Goal: Task Accomplishment & Management: Manage account settings

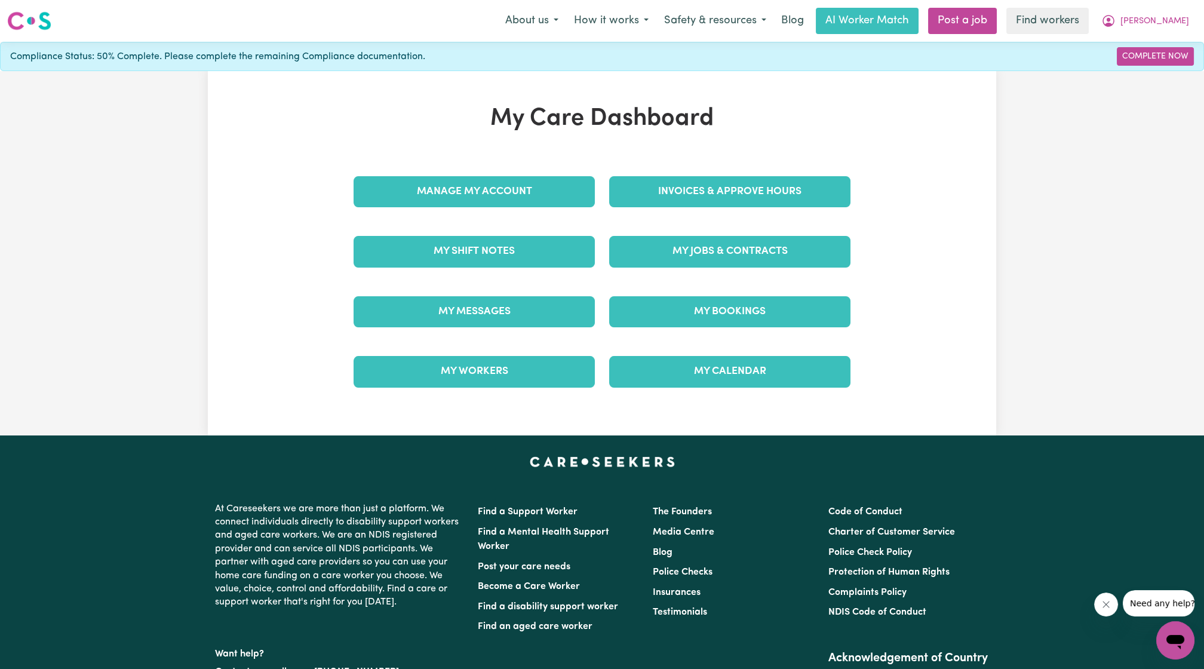
click at [726, 227] on div "My Jobs & Contracts" at bounding box center [730, 252] width 256 height 60
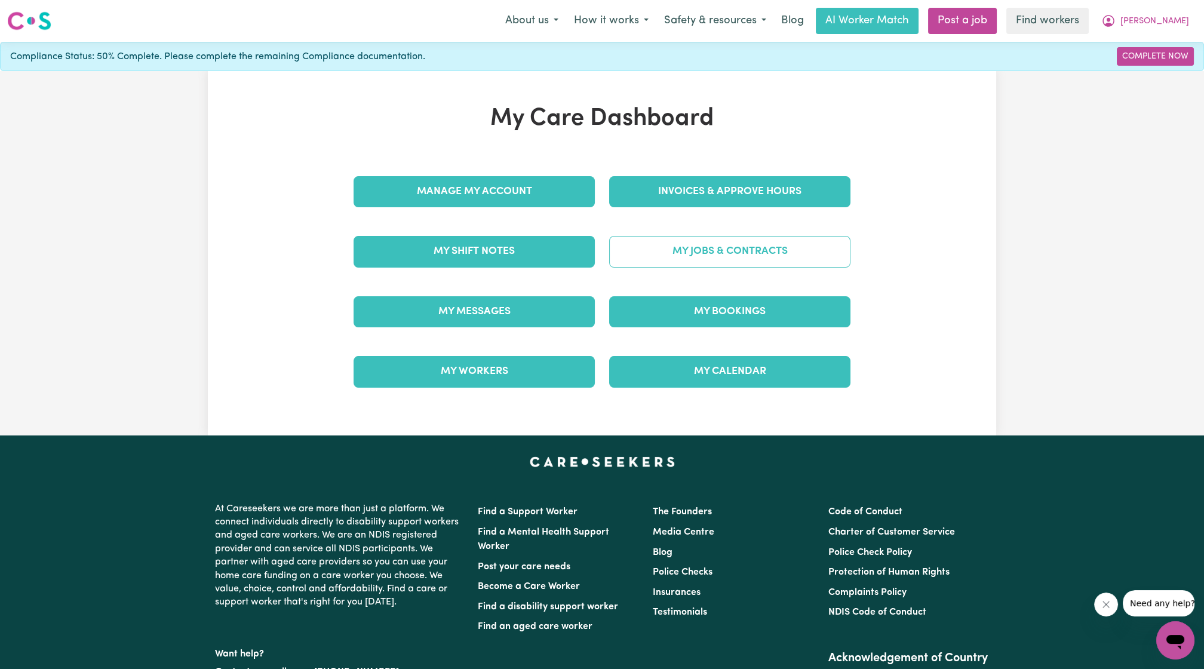
click at [736, 244] on link "My Jobs & Contracts" at bounding box center [729, 251] width 241 height 31
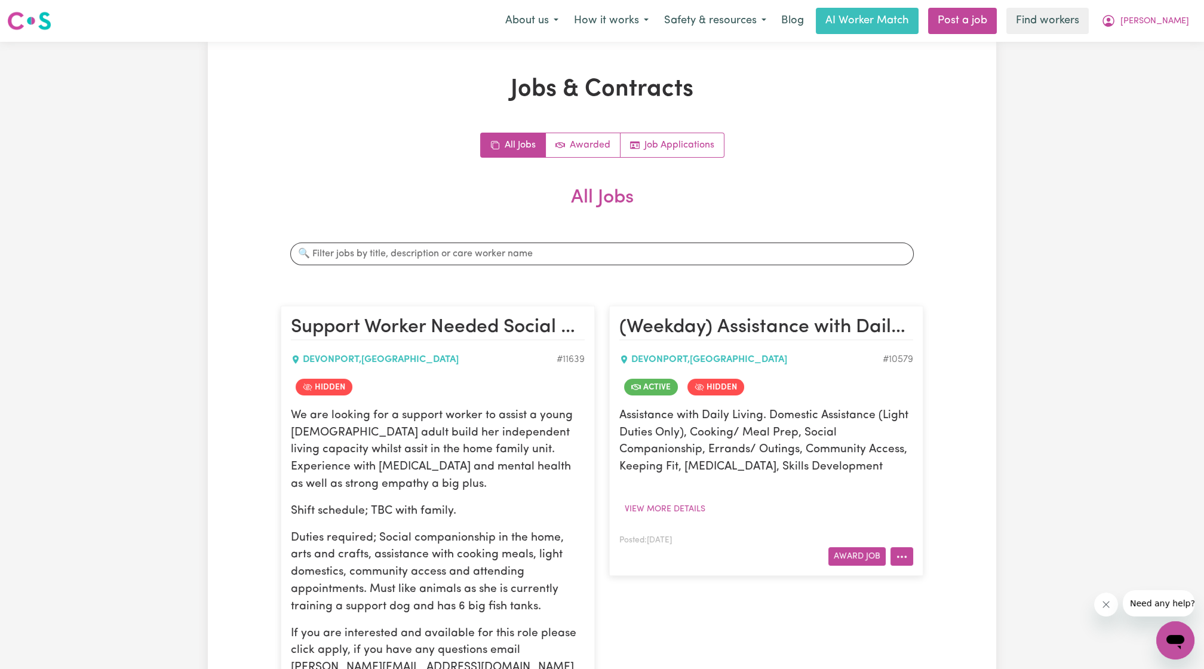
click at [904, 552] on button "More options" at bounding box center [901, 556] width 23 height 19
click at [944, 412] on link "View/Edit Contract" at bounding box center [949, 409] width 116 height 24
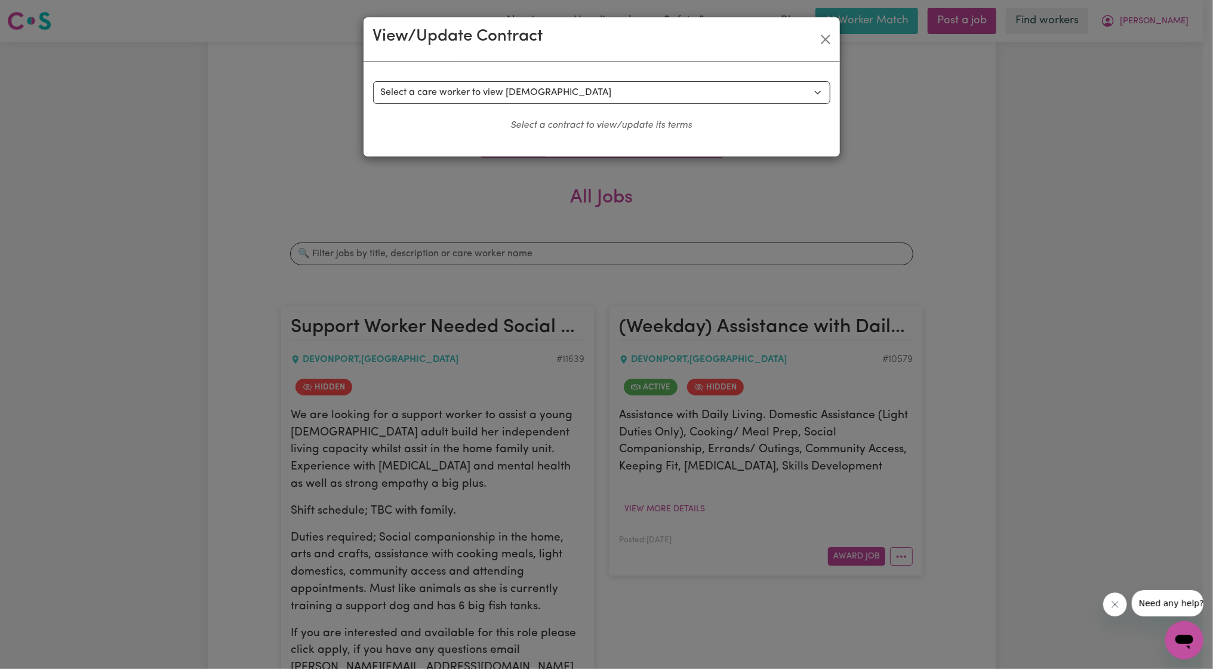
click at [668, 62] on div "Select a contract to view Select a care worker to view [DEMOGRAPHIC_DATA] #8035…" at bounding box center [602, 109] width 476 height 94
click at [634, 109] on div "Select a contract to view Select a care worker to view [DEMOGRAPHIC_DATA] #8035…" at bounding box center [601, 106] width 457 height 51
click at [654, 86] on select "Select a care worker to view [DEMOGRAPHIC_DATA] #8035 - [PERSON_NAME] (contract…" at bounding box center [601, 92] width 457 height 23
select select "9461"
click at [373, 81] on select "Select a care worker to view [DEMOGRAPHIC_DATA] #8035 - [PERSON_NAME] (contract…" at bounding box center [601, 92] width 457 height 23
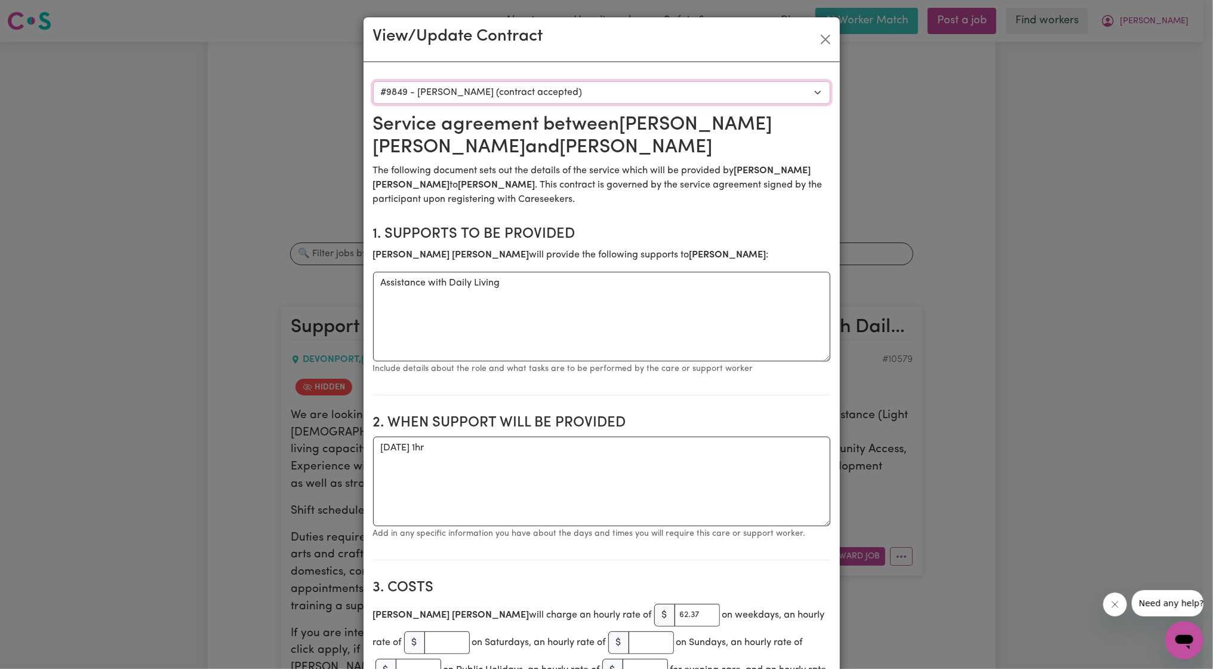
scroll to position [221, 0]
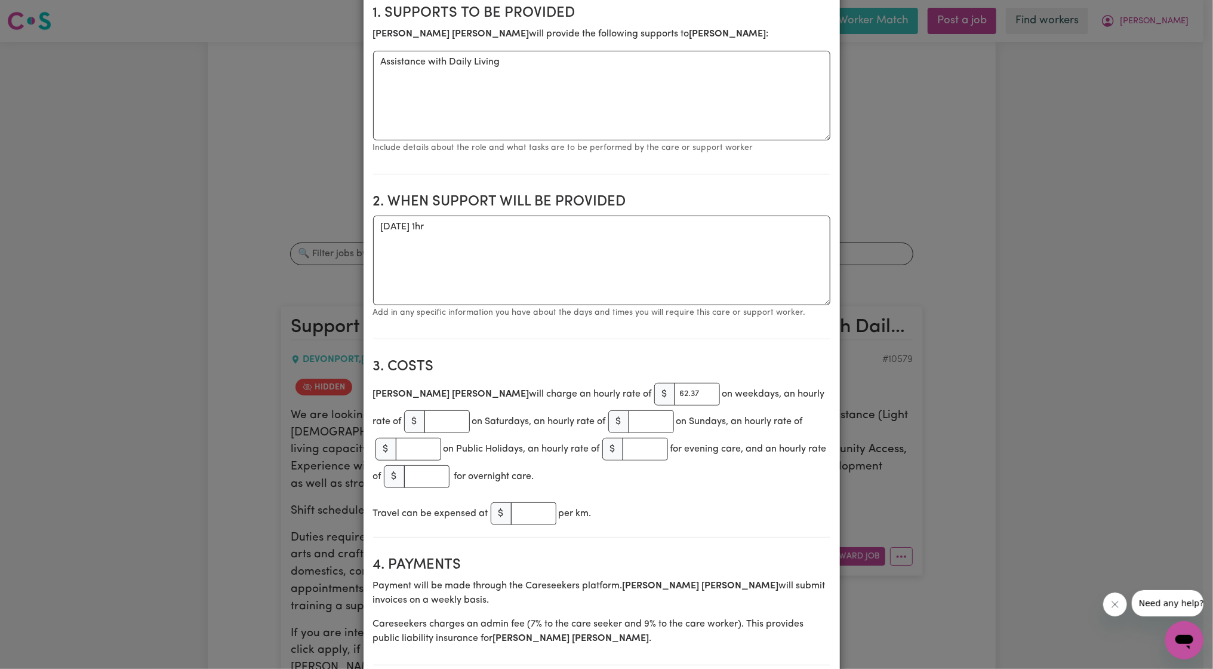
click at [1024, 227] on div "View/Update Contract Select a contract to view Select a care worker to view [DE…" at bounding box center [606, 334] width 1213 height 669
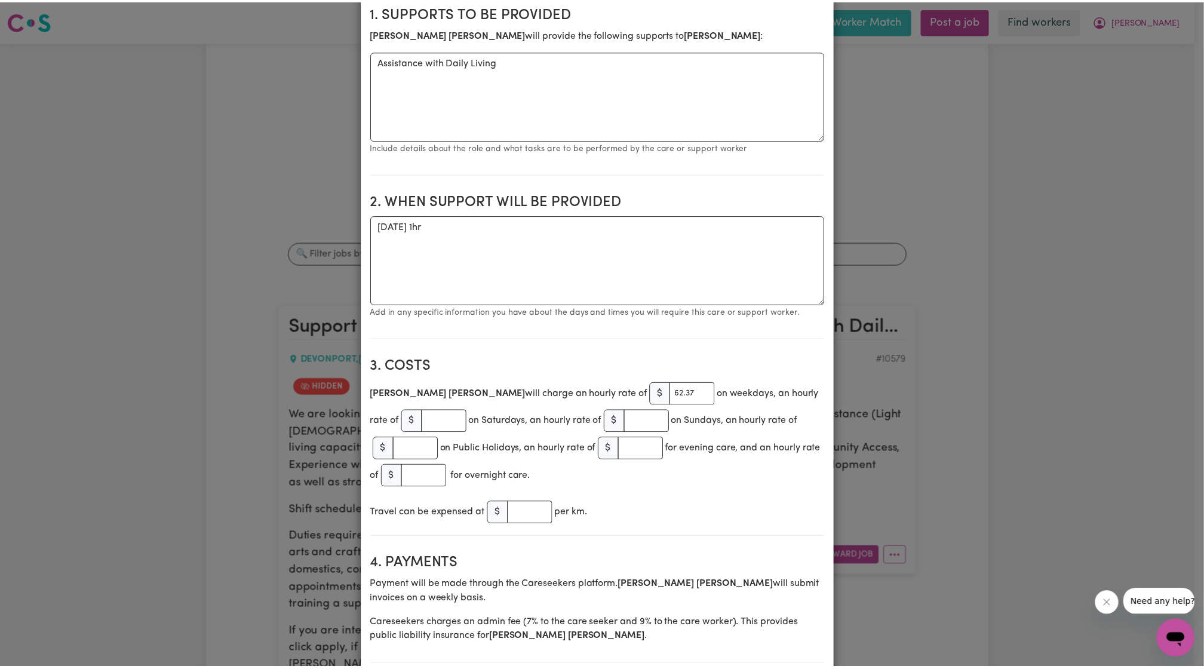
scroll to position [0, 0]
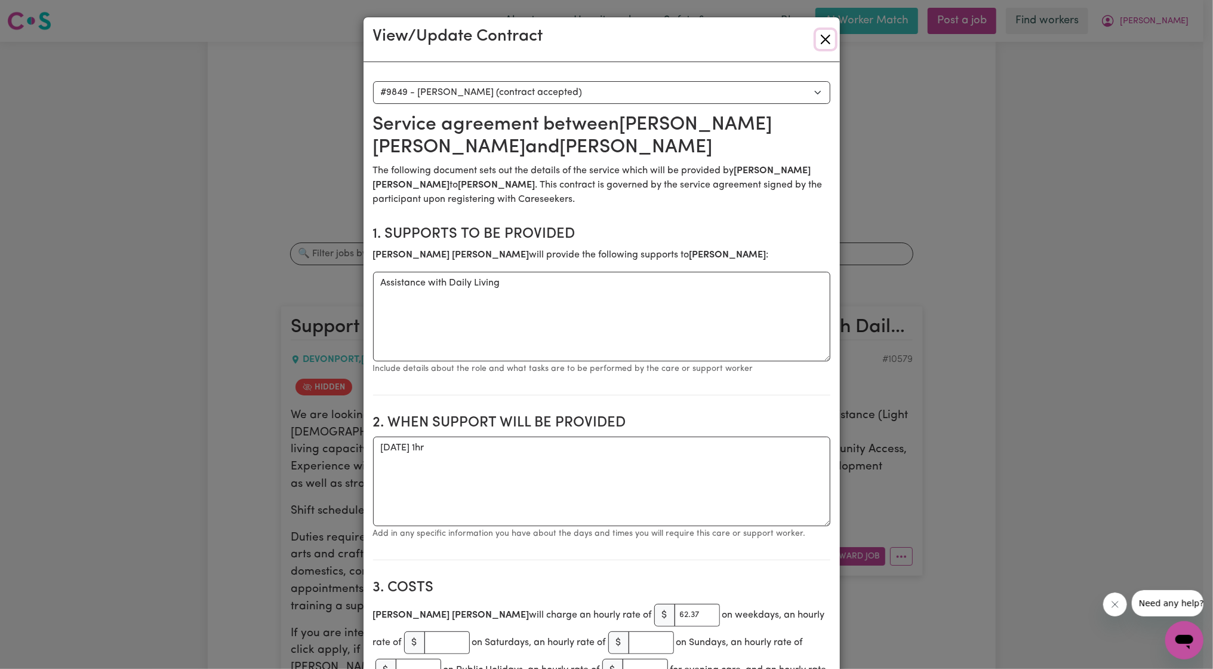
click at [816, 32] on button "Close" at bounding box center [825, 39] width 19 height 19
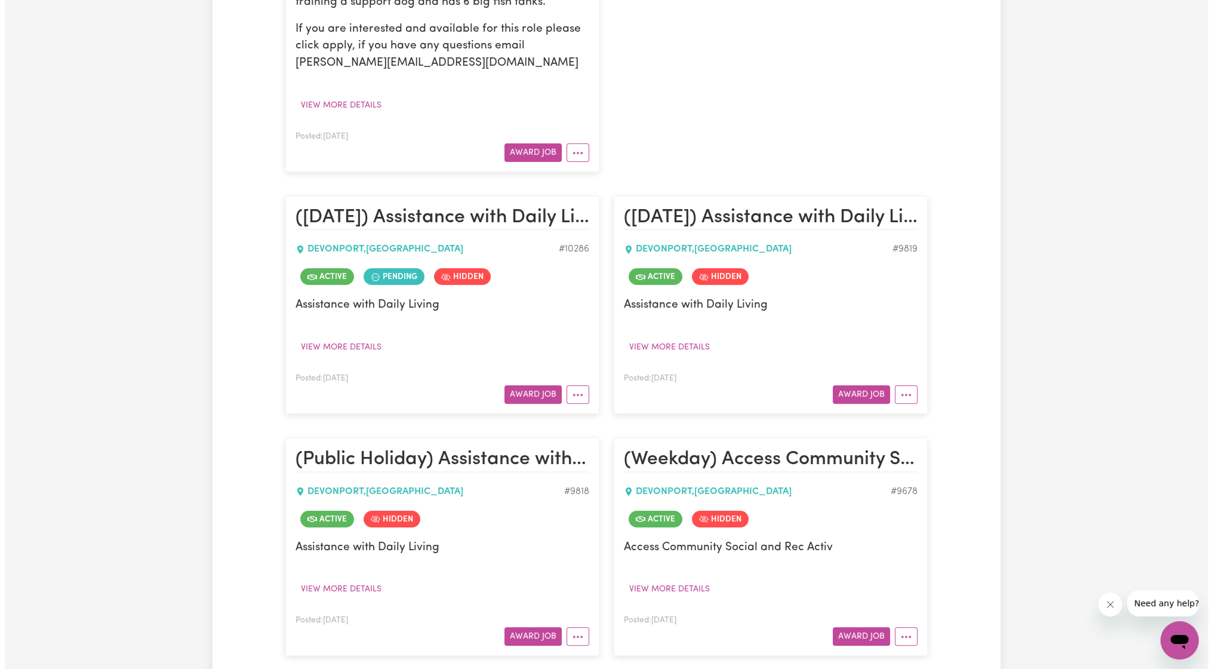
scroll to position [663, 0]
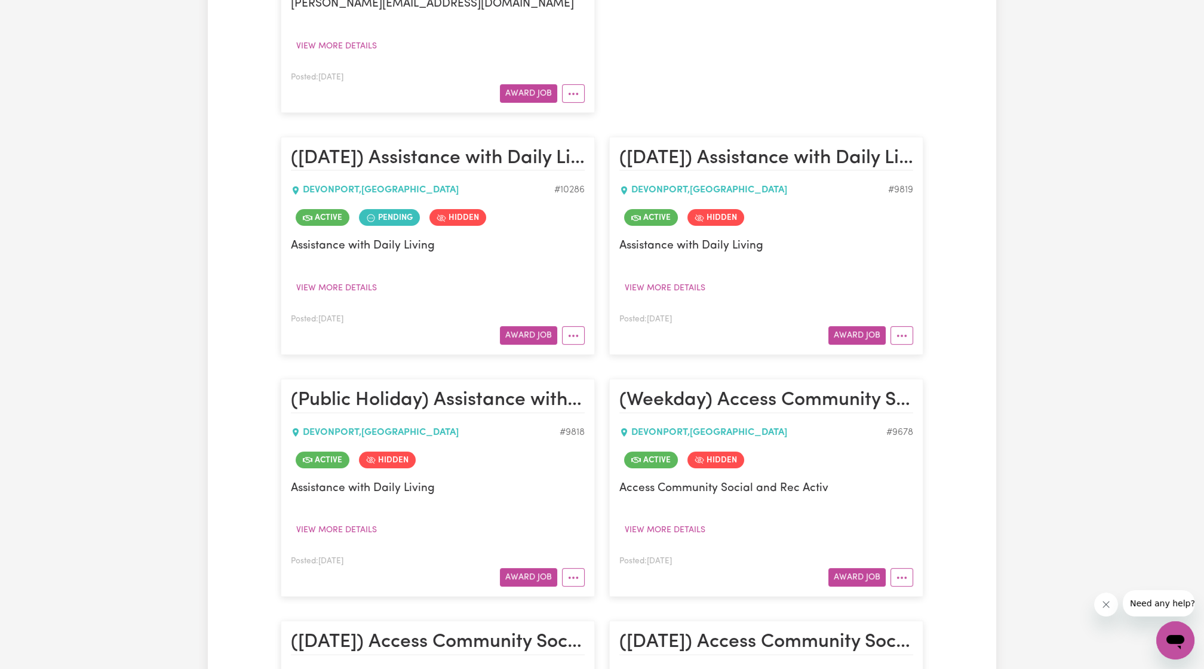
click at [576, 342] on button "More options" at bounding box center [573, 335] width 23 height 19
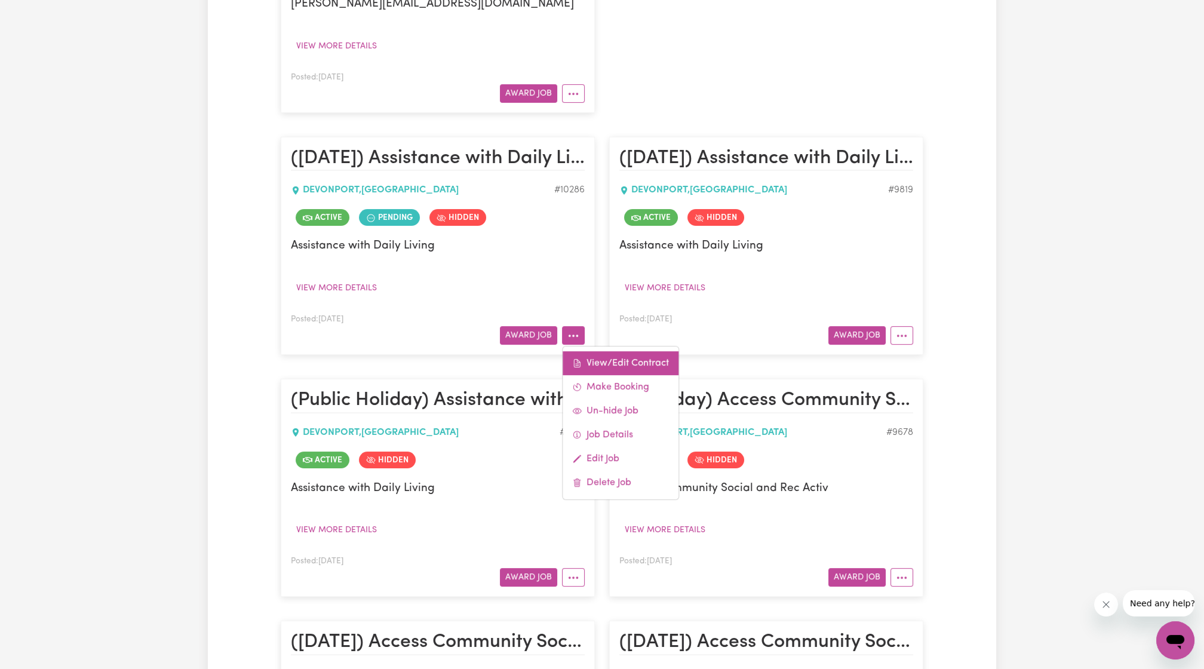
click at [599, 362] on link "View/Edit Contract" at bounding box center [620, 363] width 116 height 24
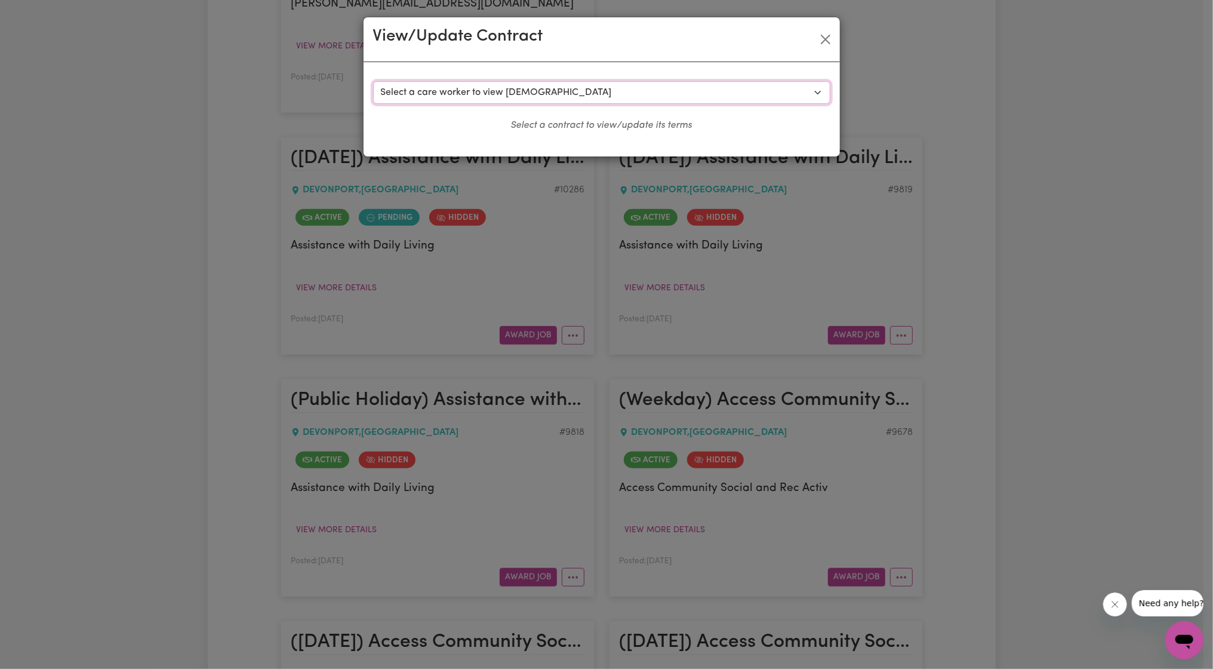
click at [634, 85] on select "Select a care worker to view [DEMOGRAPHIC_DATA] #7887 - [PERSON_NAME] (contract…" at bounding box center [601, 92] width 457 height 23
select select "9463"
click at [373, 81] on select "Select a care worker to view [DEMOGRAPHIC_DATA] #7887 - [PERSON_NAME] (contract…" at bounding box center [601, 92] width 457 height 23
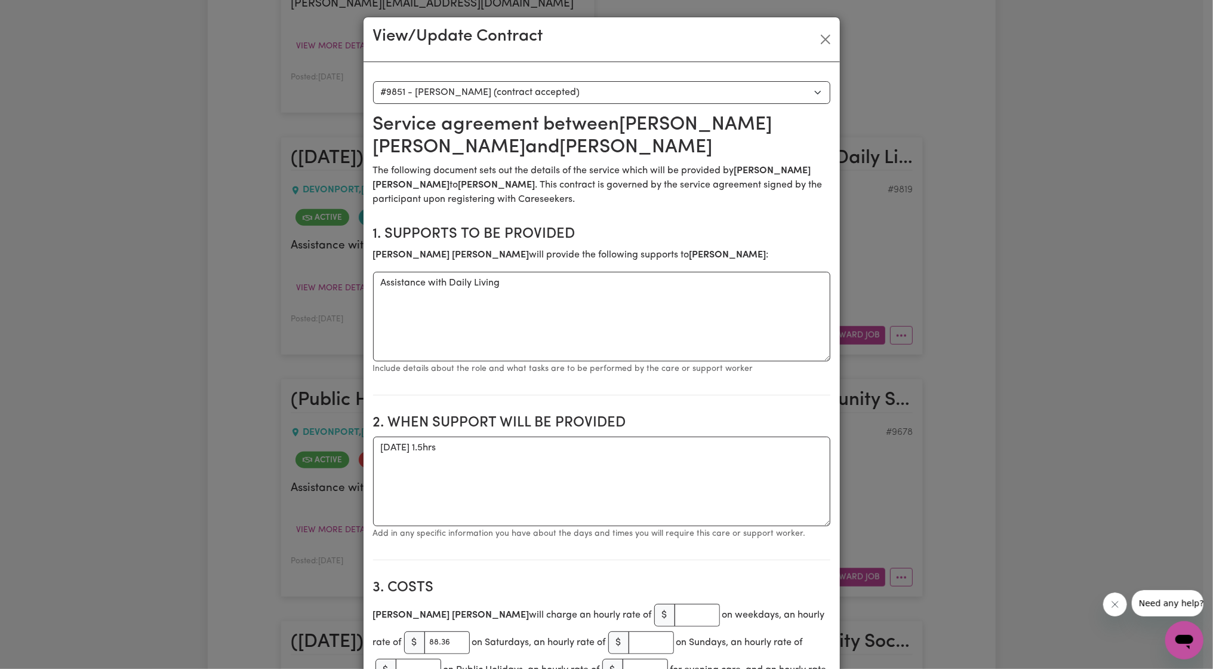
click at [827, 26] on div "View/Update Contract" at bounding box center [602, 39] width 476 height 45
click at [811, 54] on div "View/Update Contract" at bounding box center [602, 39] width 476 height 45
drag, startPoint x: 817, startPoint y: 43, endPoint x: 785, endPoint y: 91, distance: 58.0
click at [818, 43] on button "Close" at bounding box center [825, 39] width 19 height 19
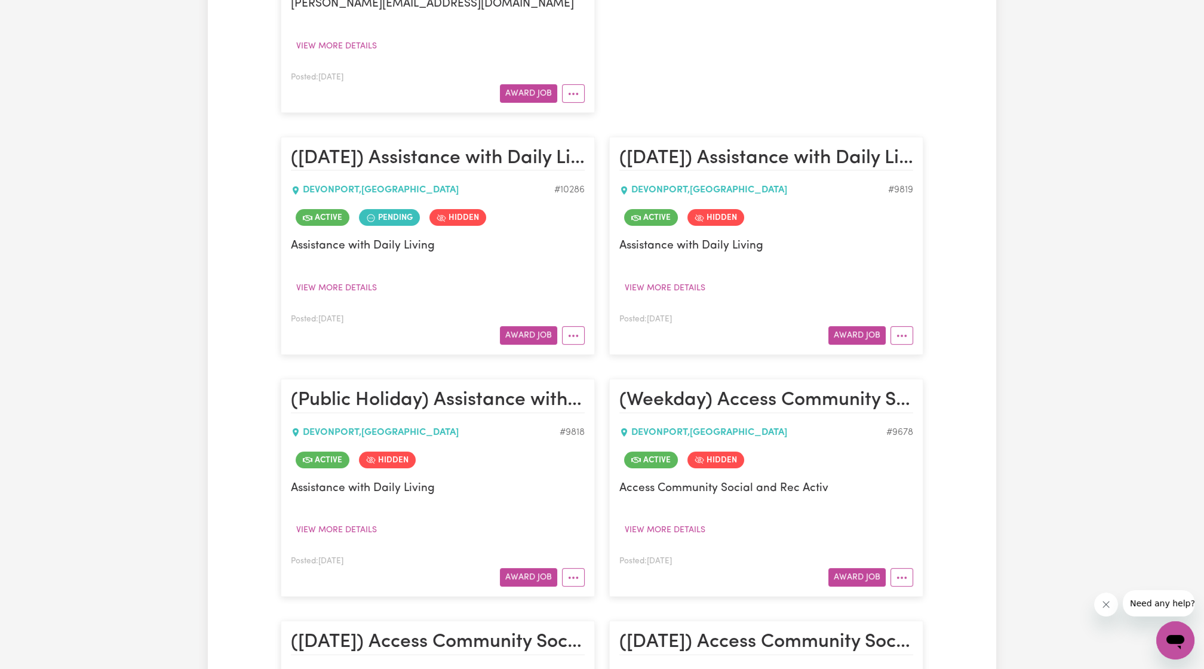
click at [914, 327] on article "([DATE]) Assistance with Daily Living [GEOGRAPHIC_DATA] , [GEOGRAPHIC_DATA] # 9…" at bounding box center [766, 246] width 314 height 218
click at [912, 343] on article "([DATE]) Assistance with Daily Living [GEOGRAPHIC_DATA] , [GEOGRAPHIC_DATA] # 9…" at bounding box center [766, 246] width 314 height 218
click at [908, 340] on button "More options" at bounding box center [901, 335] width 23 height 19
click at [924, 356] on link "View/Edit Contract" at bounding box center [949, 363] width 116 height 24
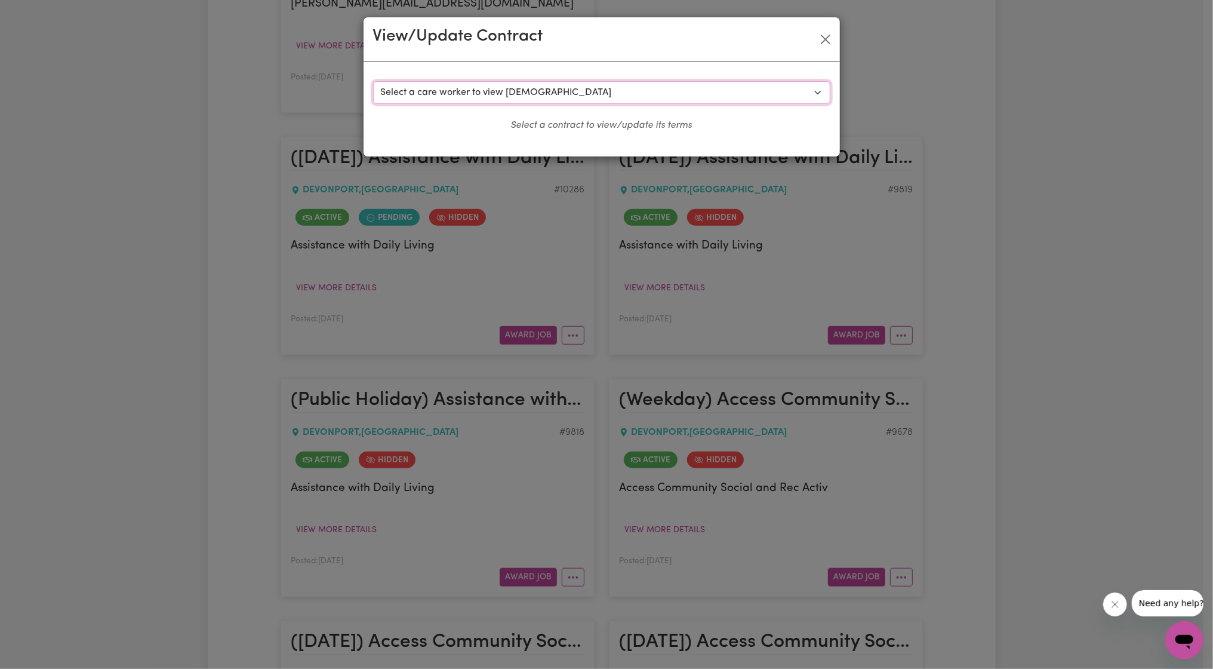
click at [607, 83] on select "Select a care worker to view [DEMOGRAPHIC_DATA] #7657 - [PERSON_NAME] (contract…" at bounding box center [601, 92] width 457 height 23
select select "9473"
click at [373, 81] on select "Select a care worker to view [DEMOGRAPHIC_DATA] #7657 - [PERSON_NAME] (contract…" at bounding box center [601, 92] width 457 height 23
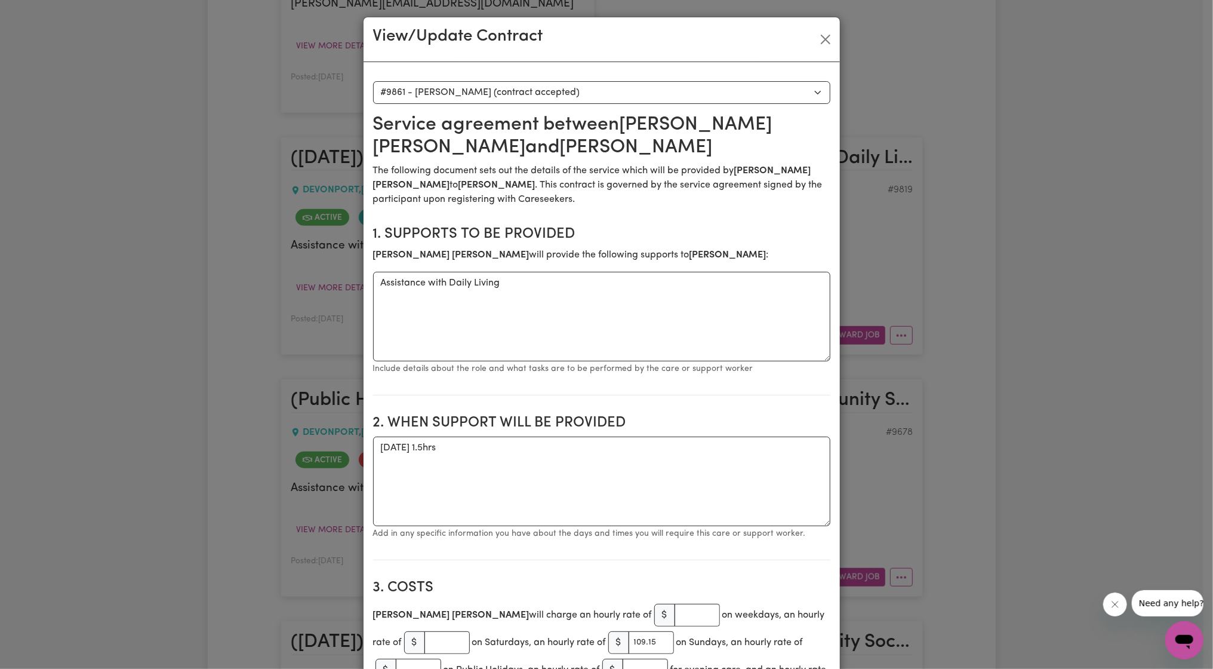
click at [816, 57] on div "View/Update Contract" at bounding box center [602, 39] width 476 height 45
click at [818, 50] on div "View/Update Contract" at bounding box center [602, 39] width 476 height 45
click at [817, 45] on button "Close" at bounding box center [825, 39] width 19 height 19
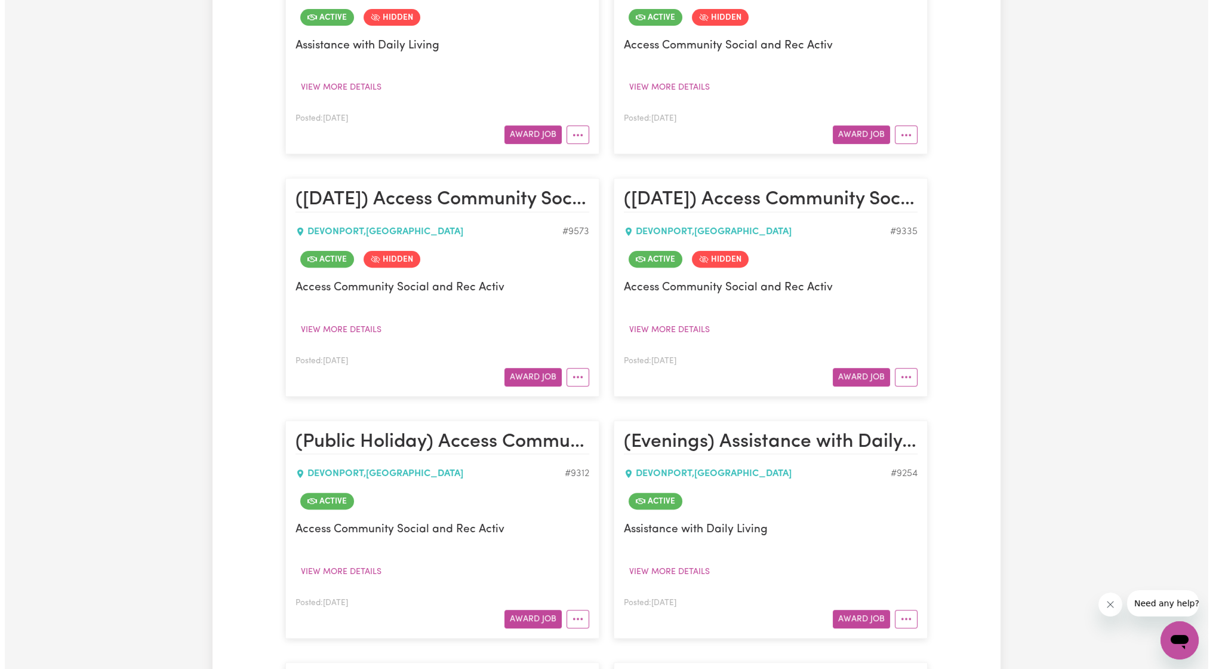
scroll to position [1327, 0]
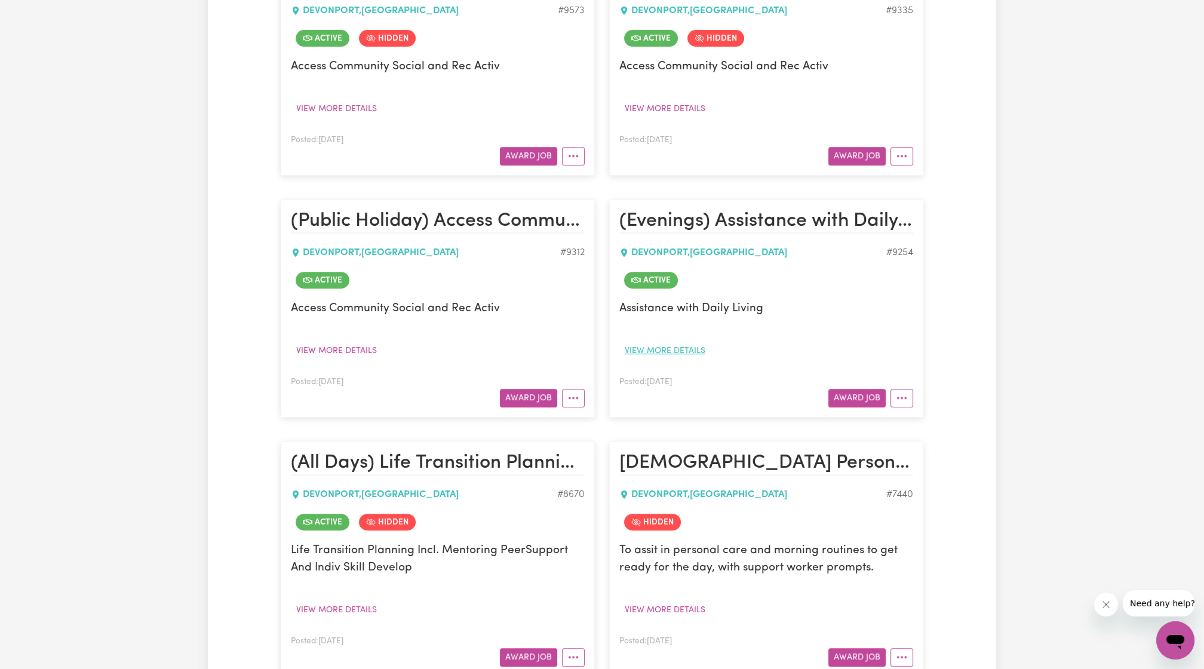
click at [685, 346] on button "View more details" at bounding box center [664, 351] width 91 height 19
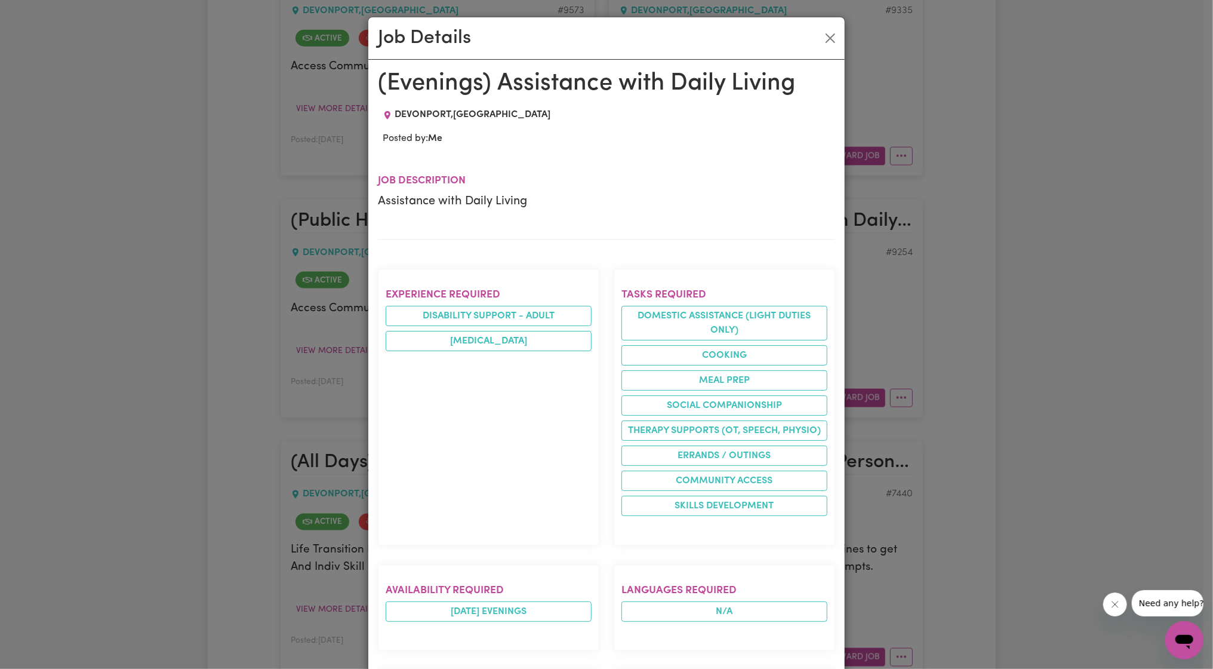
click at [1019, 328] on div "Job Details (Evenings) Assistance with Daily Living [GEOGRAPHIC_DATA] , [GEOGRA…" at bounding box center [606, 334] width 1213 height 669
click at [834, 44] on button "Close" at bounding box center [830, 38] width 19 height 19
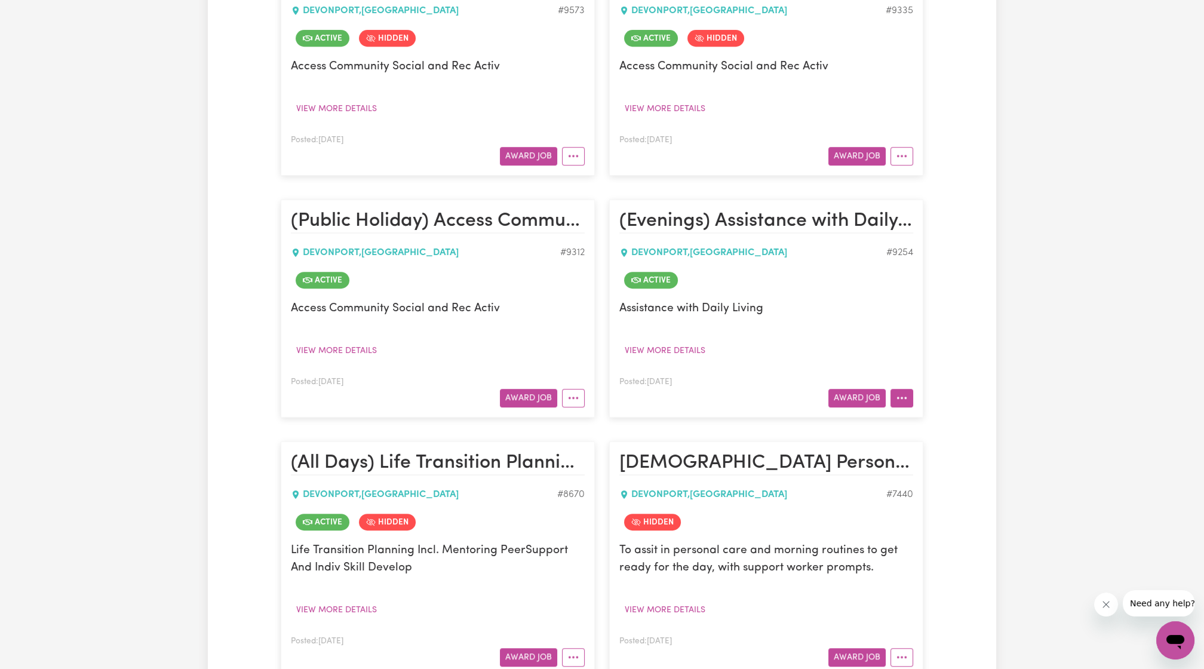
click at [909, 390] on button "More options" at bounding box center [901, 398] width 23 height 19
click at [930, 414] on link "View/Edit Contract" at bounding box center [949, 426] width 116 height 24
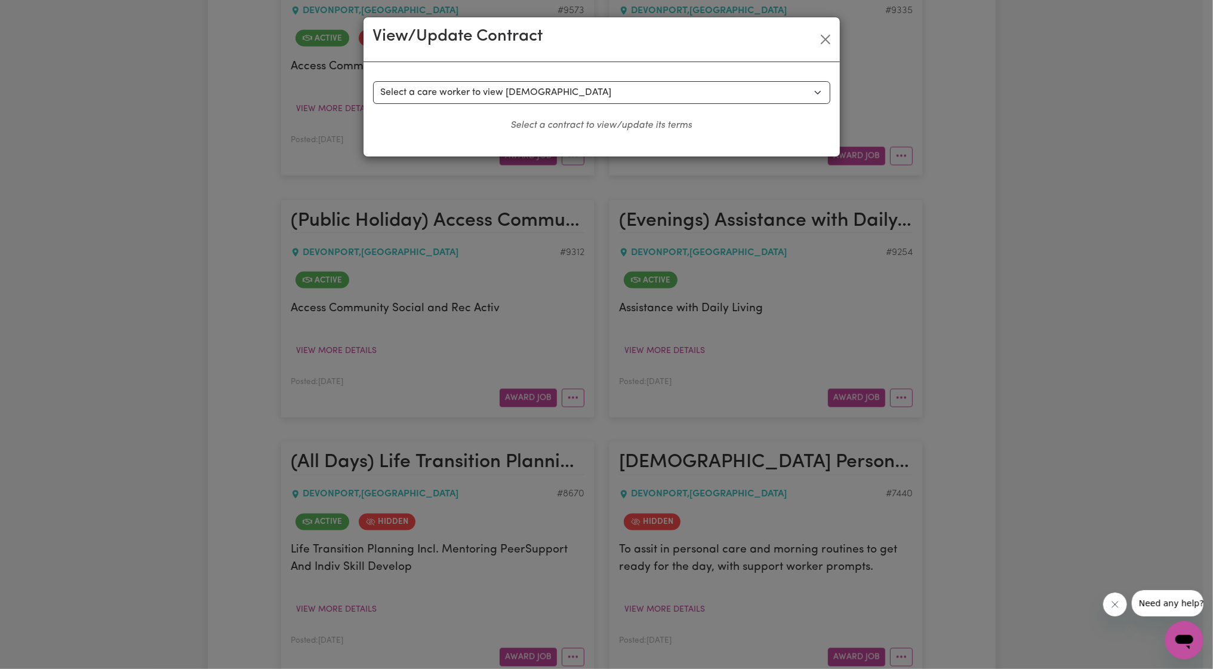
click at [627, 79] on div "Select a contract to view Select a care worker to view [DEMOGRAPHIC_DATA] #7409…" at bounding box center [602, 109] width 476 height 94
click at [629, 92] on select "Select a care worker to view [DEMOGRAPHIC_DATA] #7409 - [PERSON_NAME] (contract…" at bounding box center [601, 92] width 457 height 23
select select "7021"
click at [373, 81] on select "Select a care worker to view [DEMOGRAPHIC_DATA] #7409 - [PERSON_NAME] (contract…" at bounding box center [601, 92] width 457 height 23
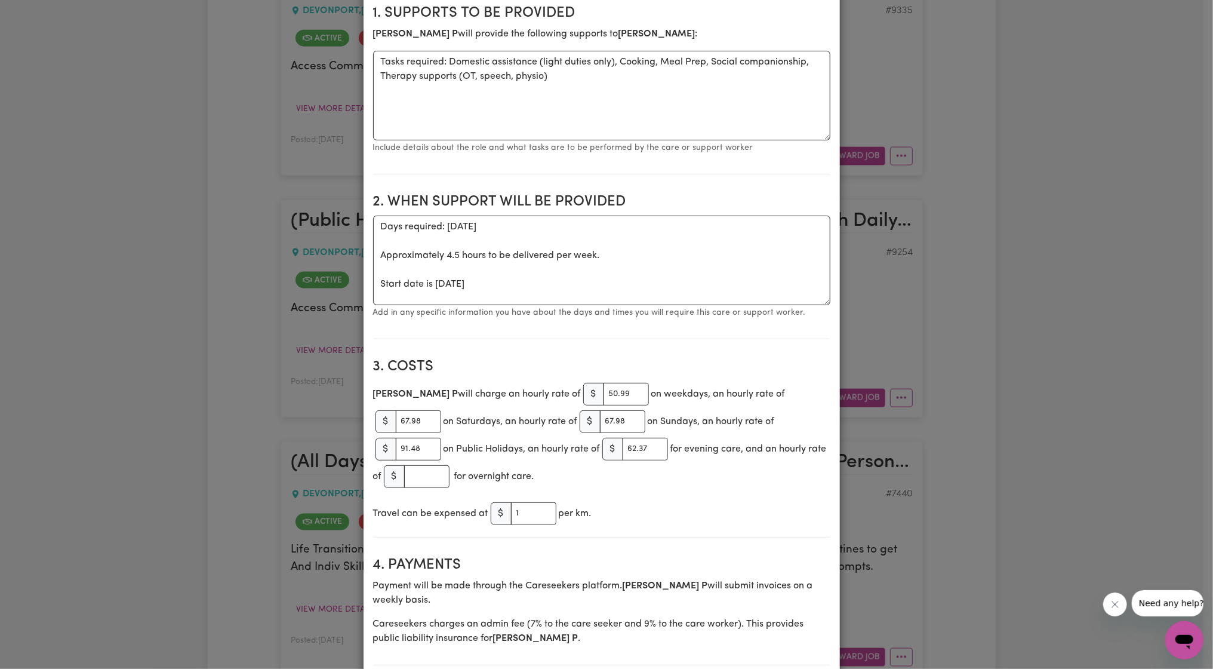
scroll to position [0, 0]
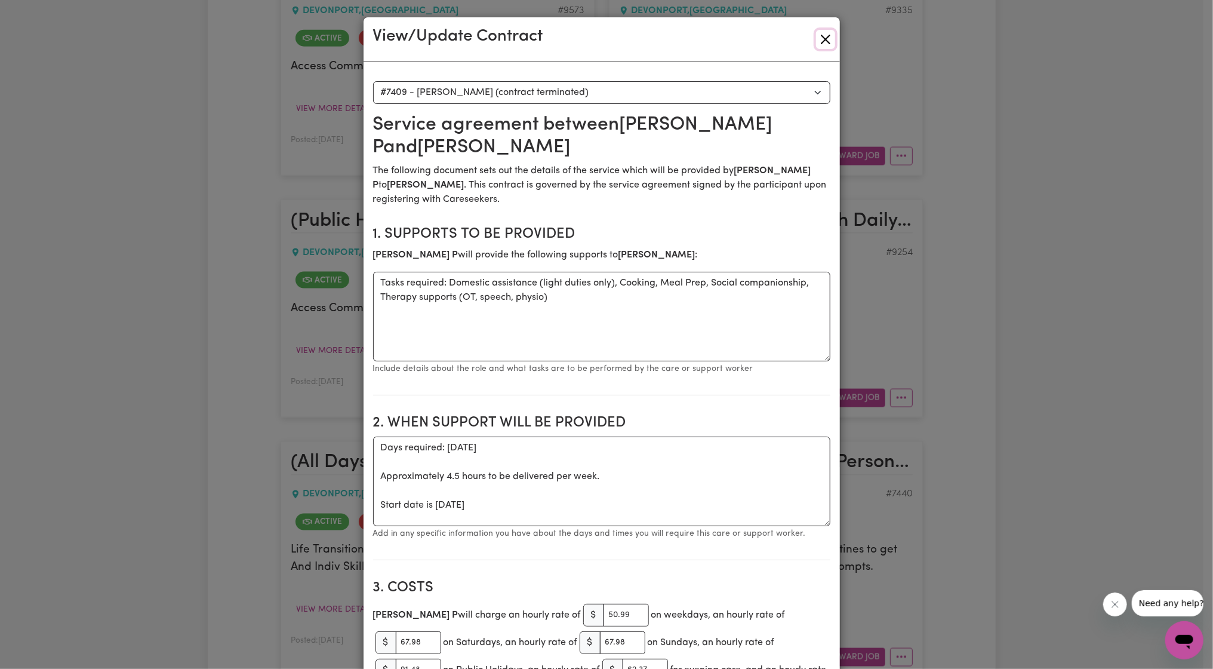
click at [828, 33] on button "Close" at bounding box center [825, 39] width 19 height 19
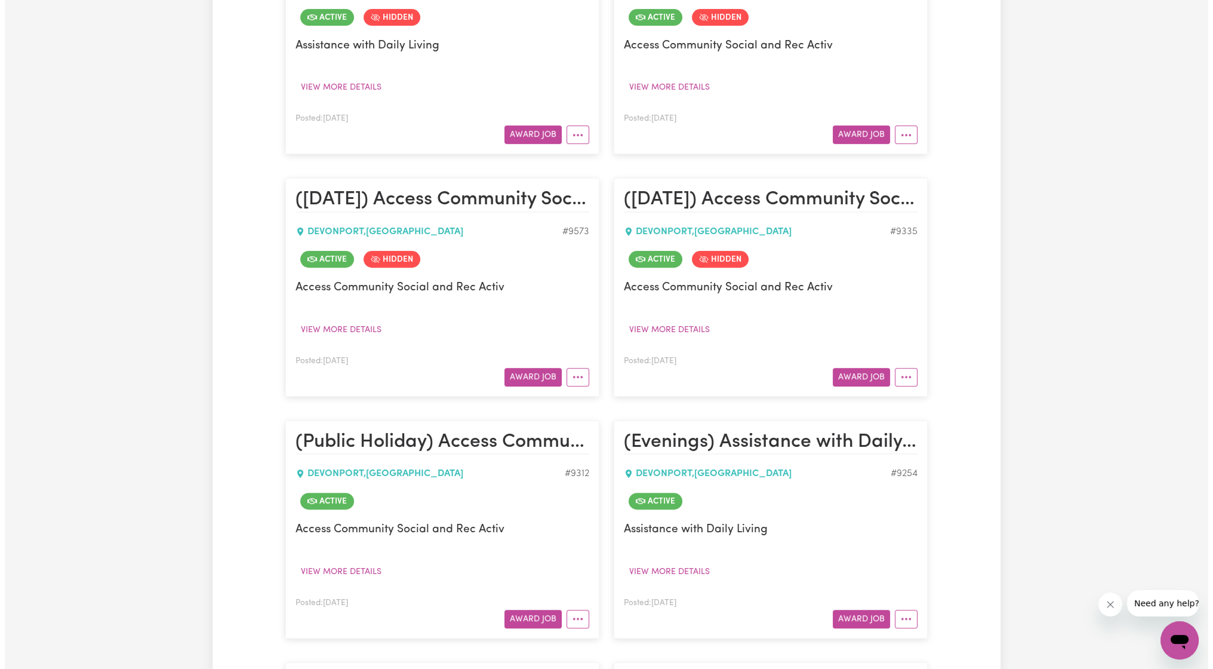
scroll to position [1327, 0]
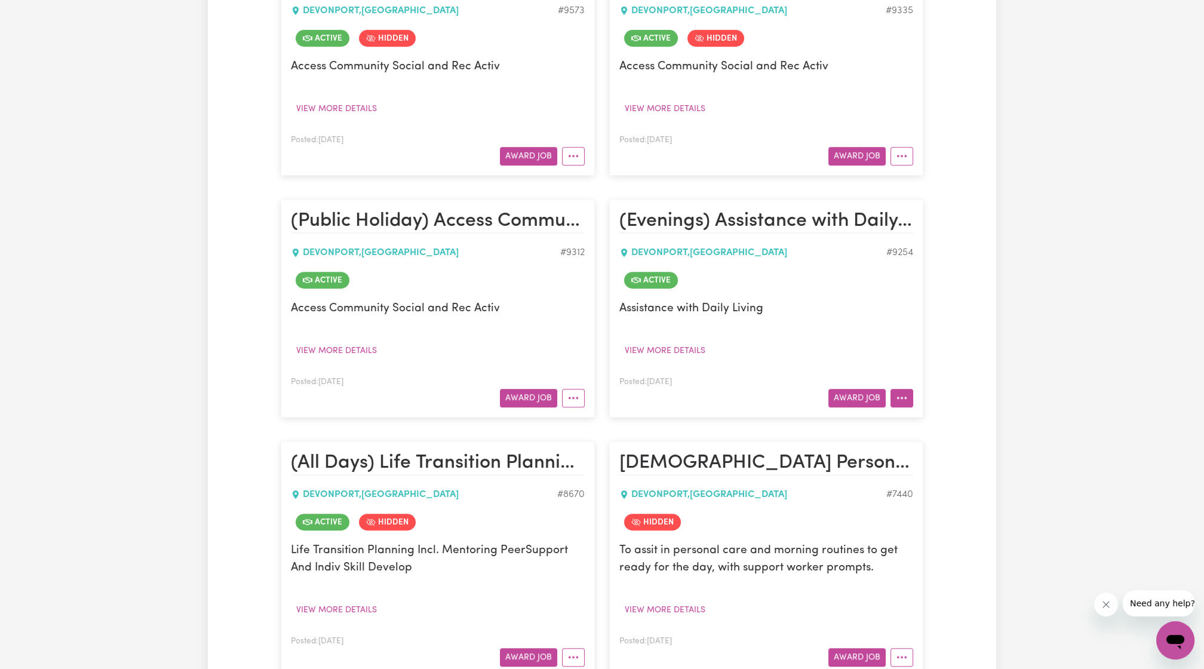
click at [905, 395] on button "More options" at bounding box center [901, 398] width 23 height 19
click at [935, 423] on link "View/Edit Contract" at bounding box center [949, 426] width 116 height 24
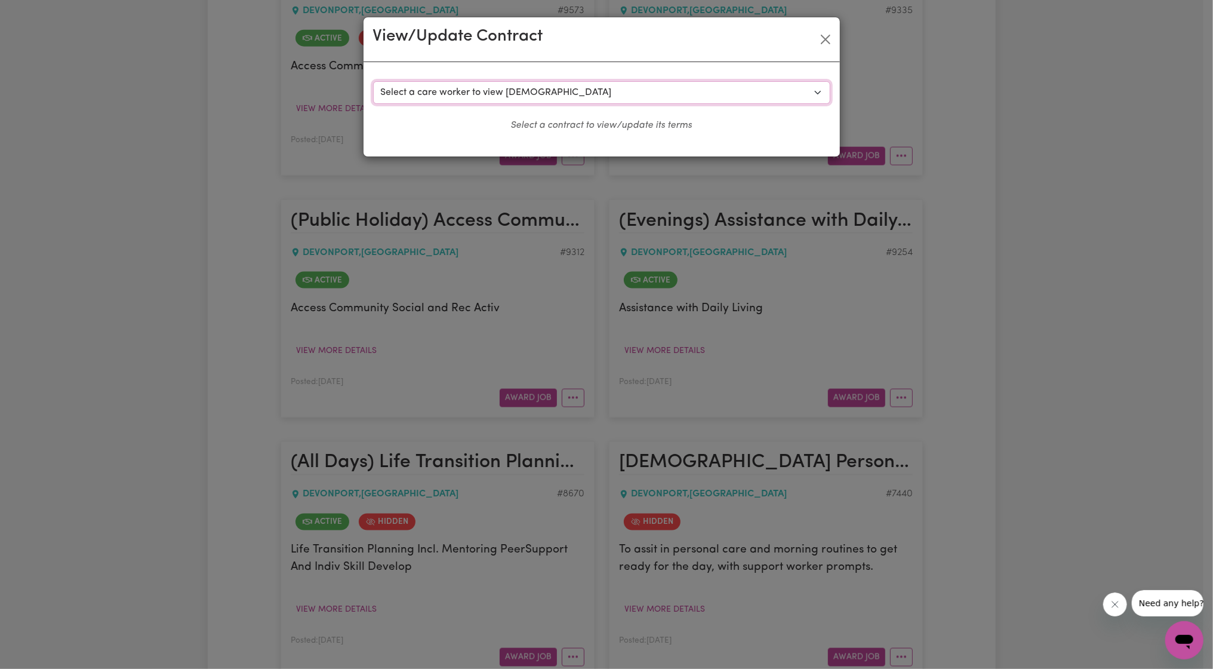
click at [684, 91] on select "Select a care worker to view [DEMOGRAPHIC_DATA] #7409 - [PERSON_NAME] (contract…" at bounding box center [601, 92] width 457 height 23
select select "9845"
click at [373, 81] on select "Select a care worker to view [DEMOGRAPHIC_DATA] #7409 - [PERSON_NAME] (contract…" at bounding box center [601, 92] width 457 height 23
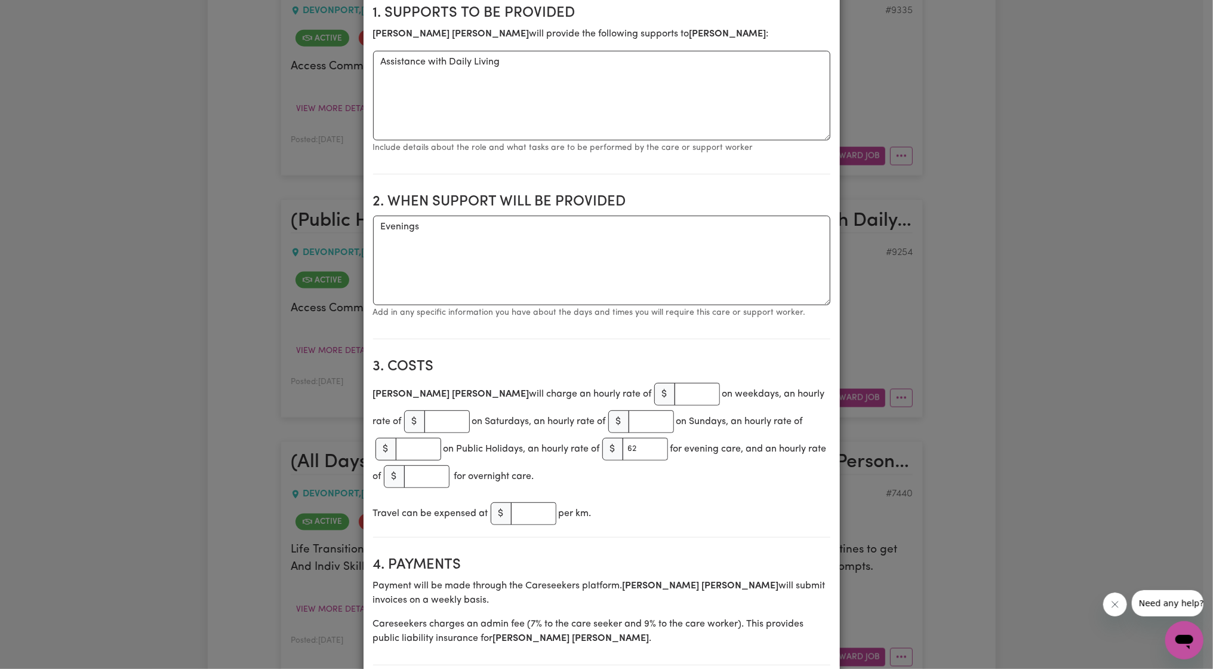
scroll to position [0, 0]
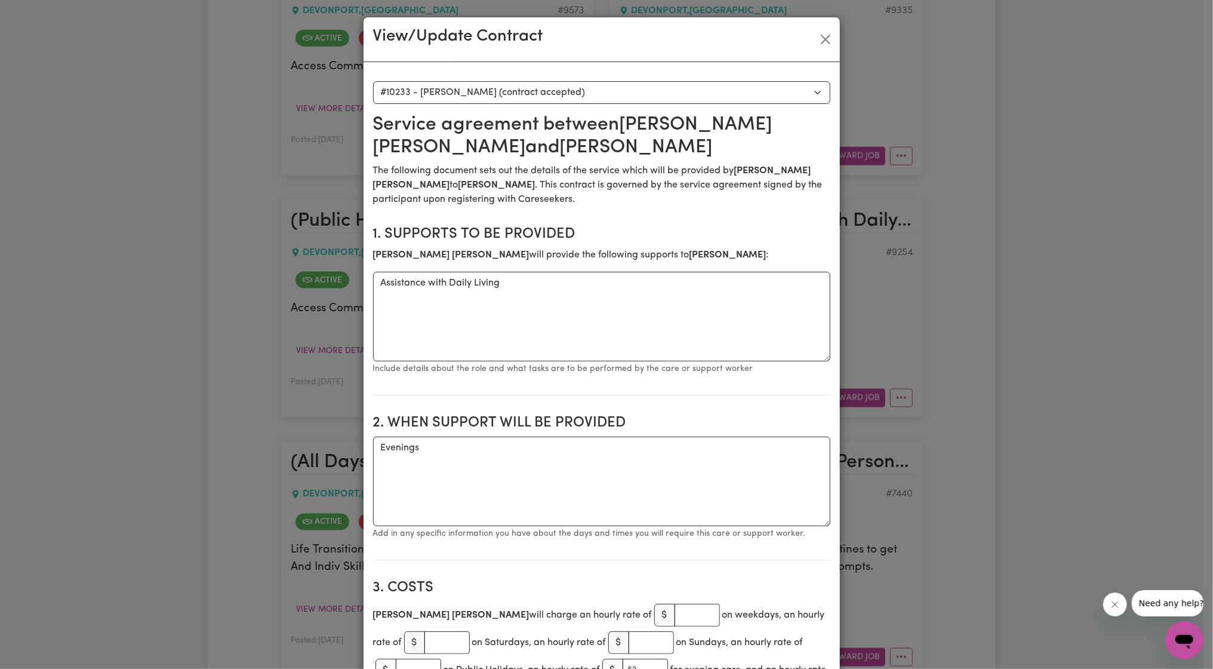
click at [824, 24] on div "View/Update Contract" at bounding box center [602, 39] width 476 height 45
click at [819, 36] on button "Close" at bounding box center [825, 39] width 19 height 19
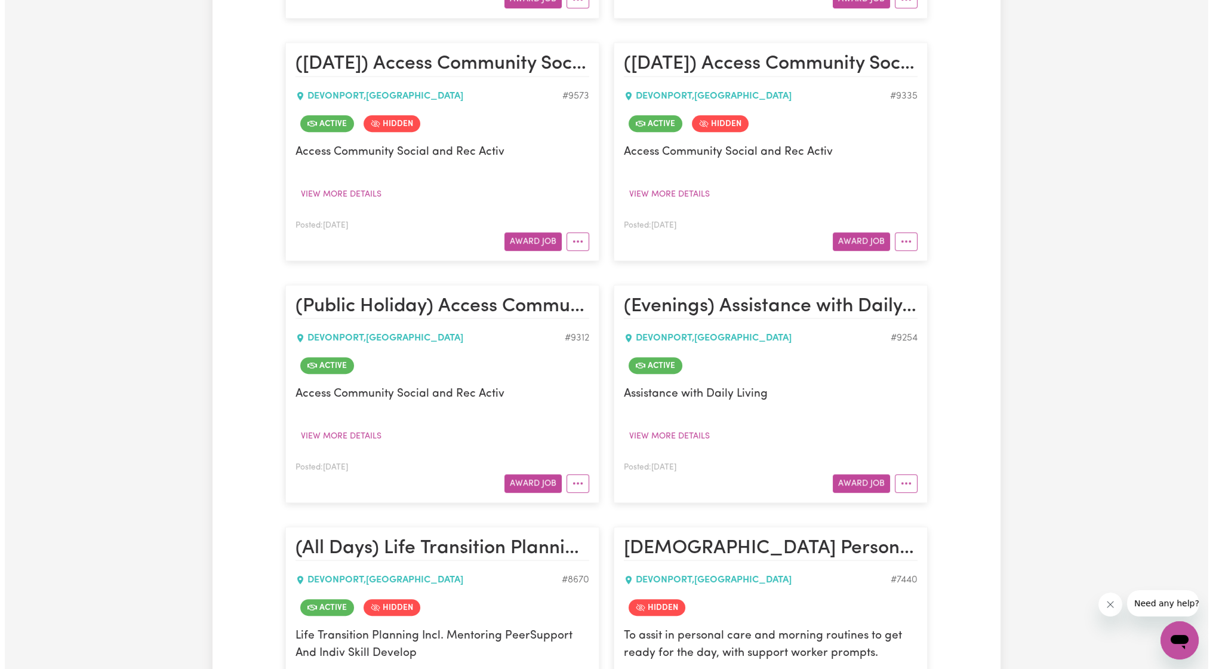
scroll to position [1327, 0]
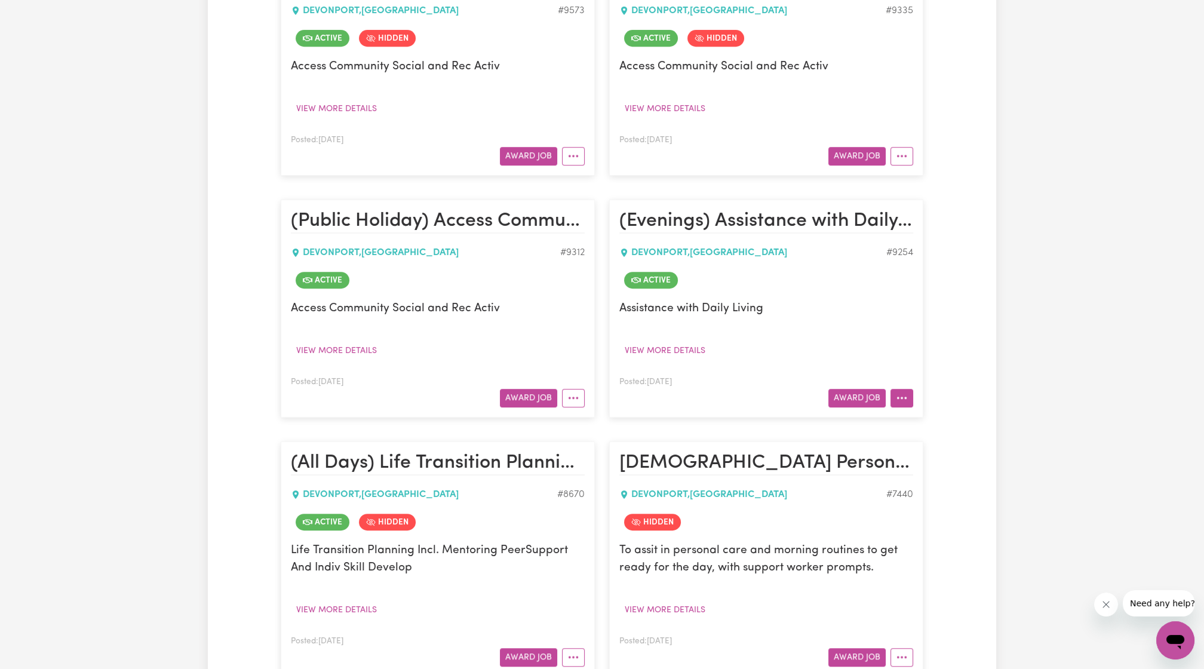
click at [902, 394] on icon "More options" at bounding box center [902, 398] width 12 height 12
click at [925, 414] on link "View/Edit Contract" at bounding box center [949, 426] width 116 height 24
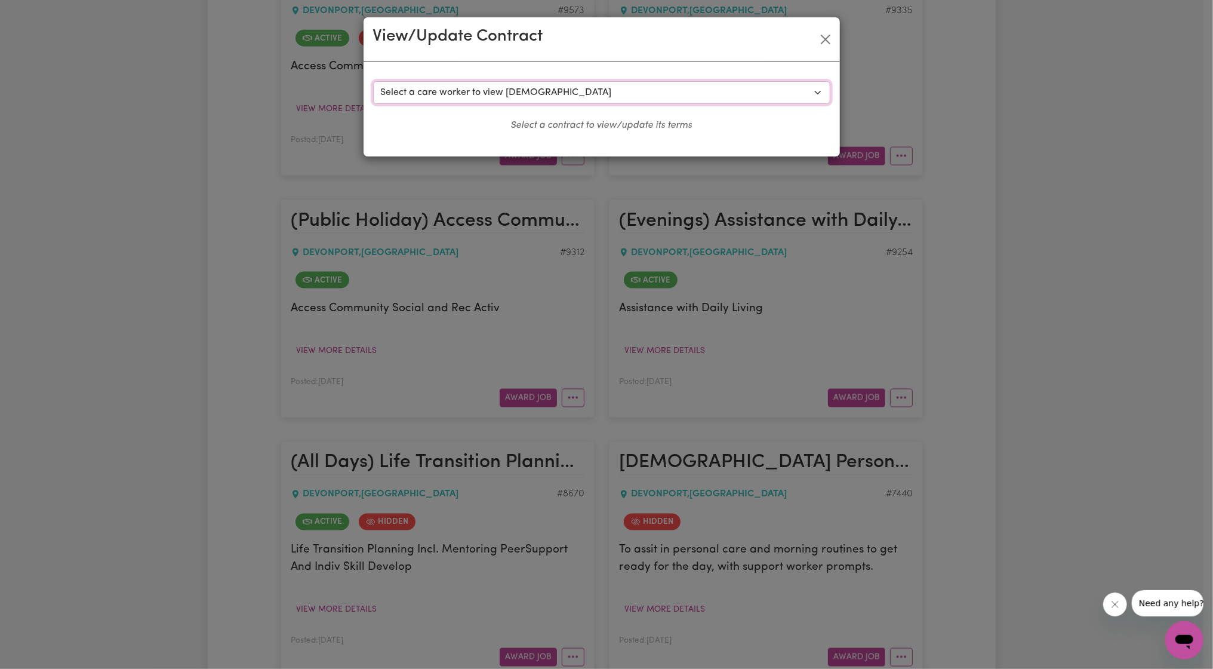
click at [771, 88] on select "Select a care worker to view [DEMOGRAPHIC_DATA] #7409 - [PERSON_NAME] (contract…" at bounding box center [601, 92] width 457 height 23
select select "9845"
click at [373, 81] on select "Select a care worker to view [DEMOGRAPHIC_DATA] #7409 - [PERSON_NAME] (contract…" at bounding box center [601, 92] width 457 height 23
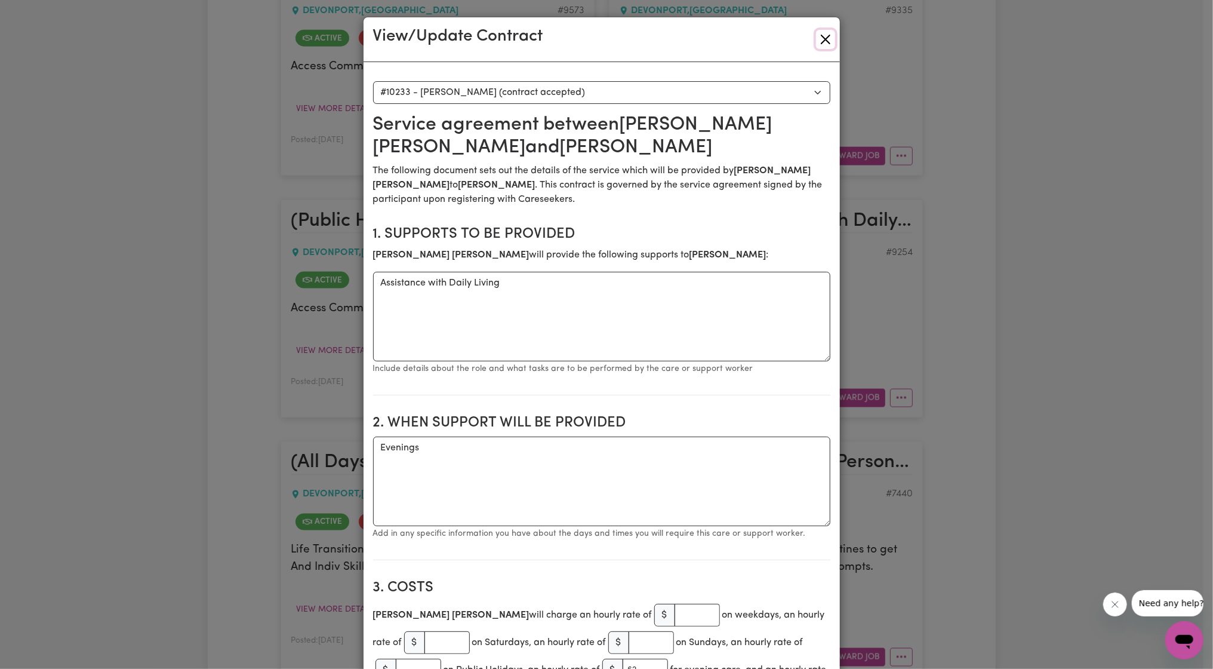
click at [825, 40] on button "Close" at bounding box center [825, 39] width 19 height 19
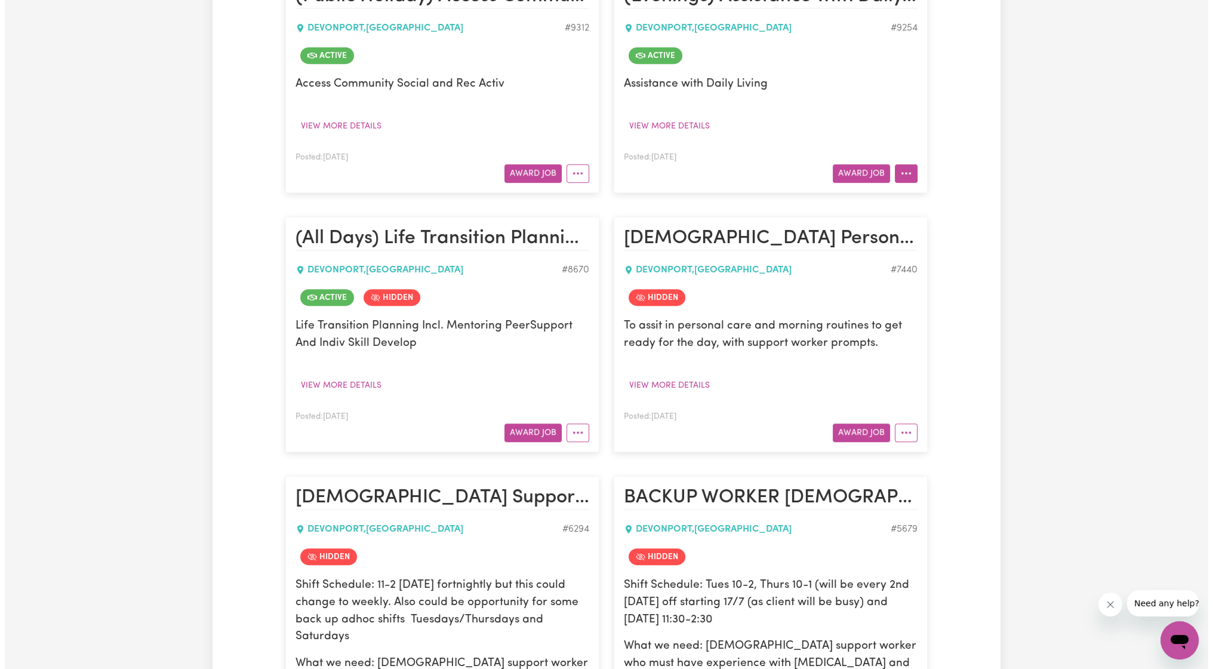
scroll to position [1330, 0]
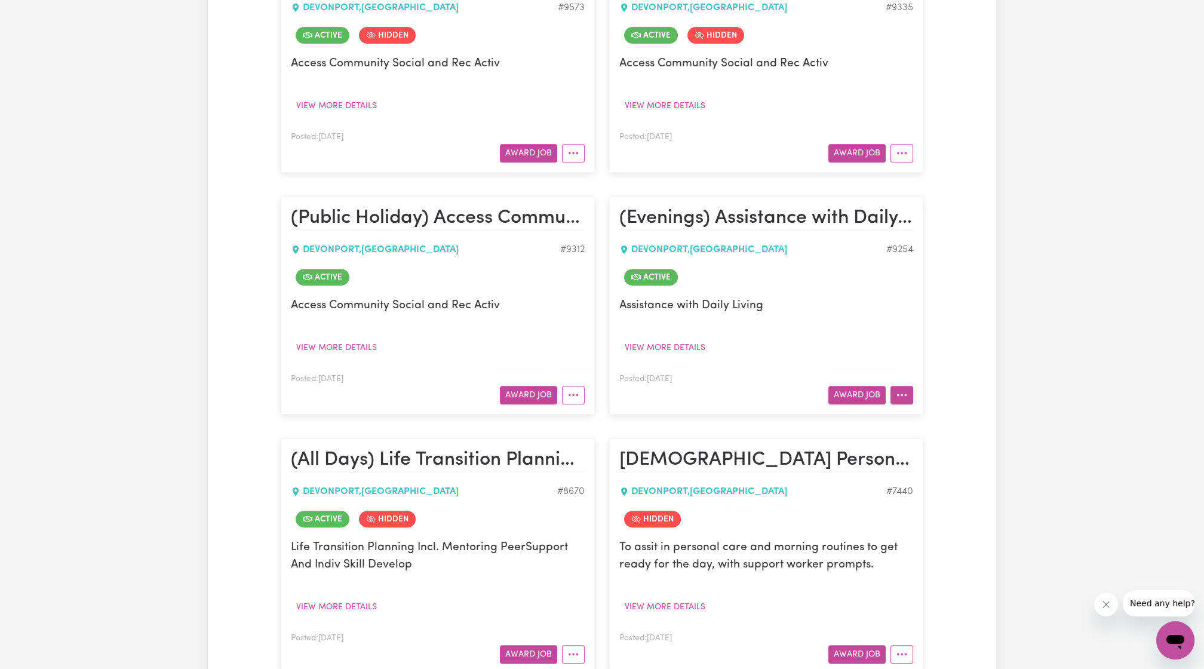
click at [904, 386] on button "More options" at bounding box center [901, 395] width 23 height 19
click at [912, 411] on link "View/Edit Contract" at bounding box center [949, 423] width 116 height 24
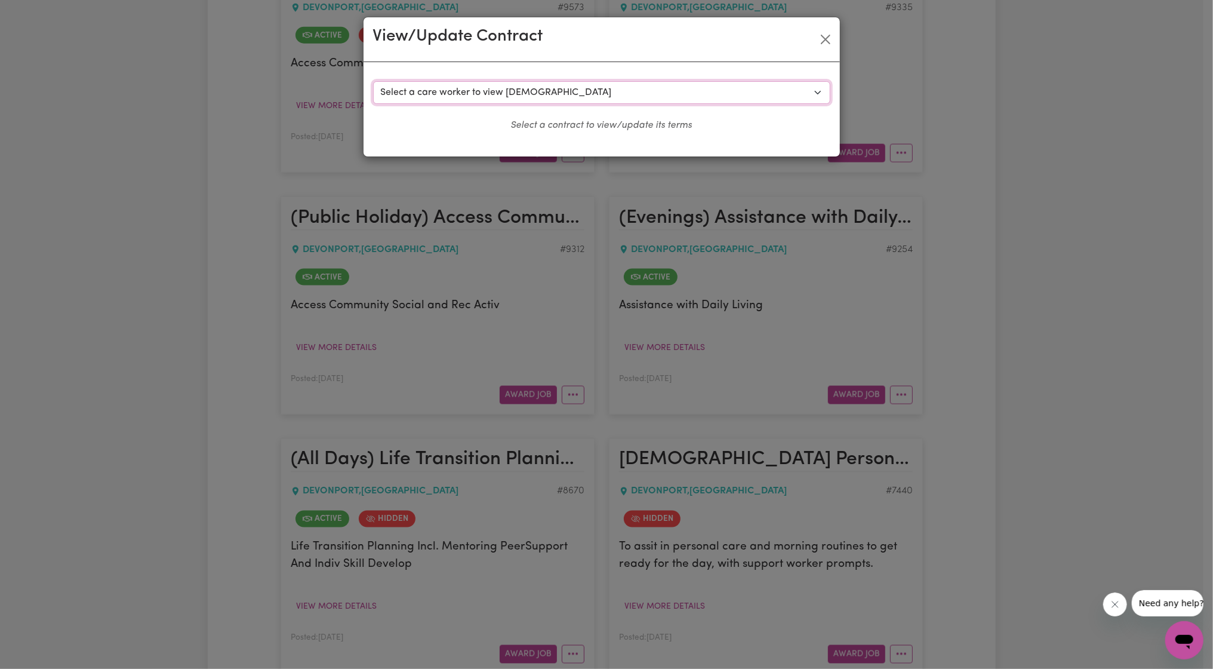
click at [726, 92] on select "Select a care worker to view [DEMOGRAPHIC_DATA] #7409 - [PERSON_NAME] (contract…" at bounding box center [601, 92] width 457 height 23
select select "9842"
click at [373, 81] on select "Select a care worker to view [DEMOGRAPHIC_DATA] #7409 - [PERSON_NAME] (contract…" at bounding box center [601, 92] width 457 height 23
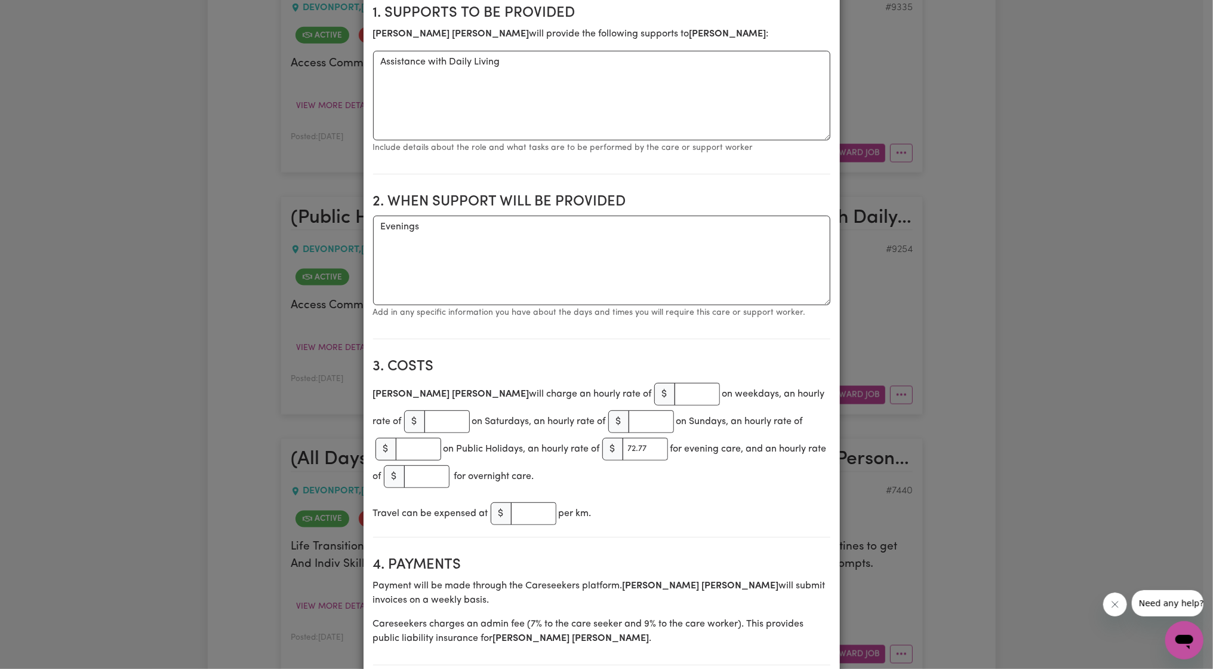
scroll to position [0, 0]
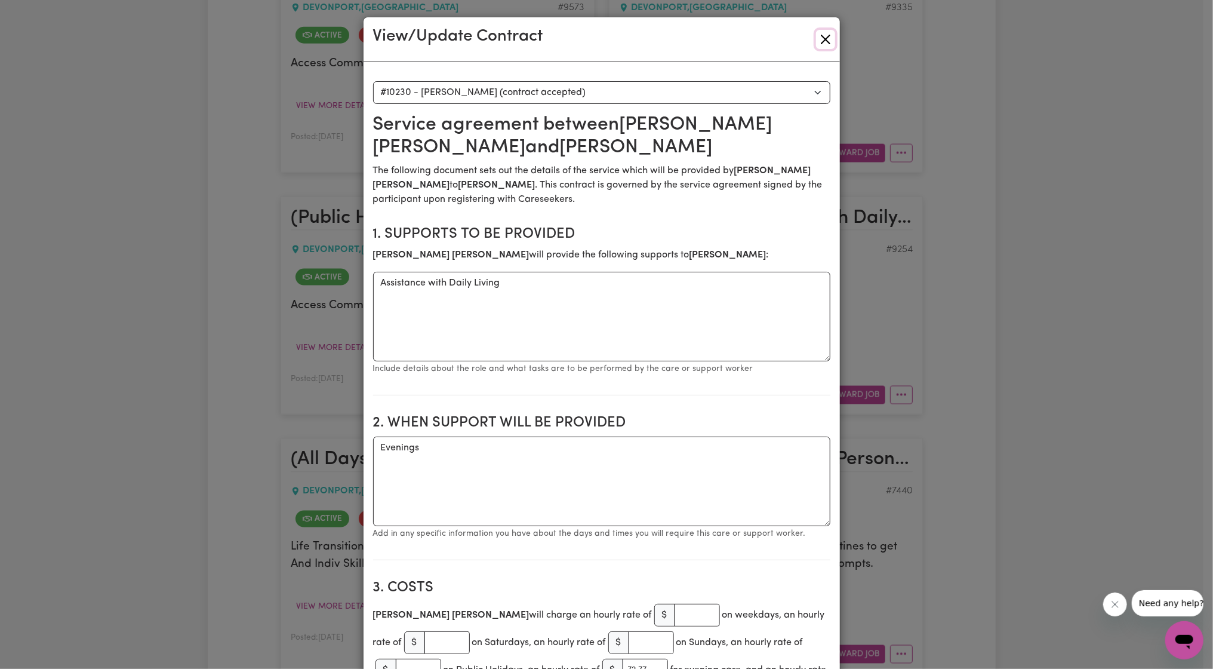
click at [828, 42] on button "Close" at bounding box center [825, 39] width 19 height 19
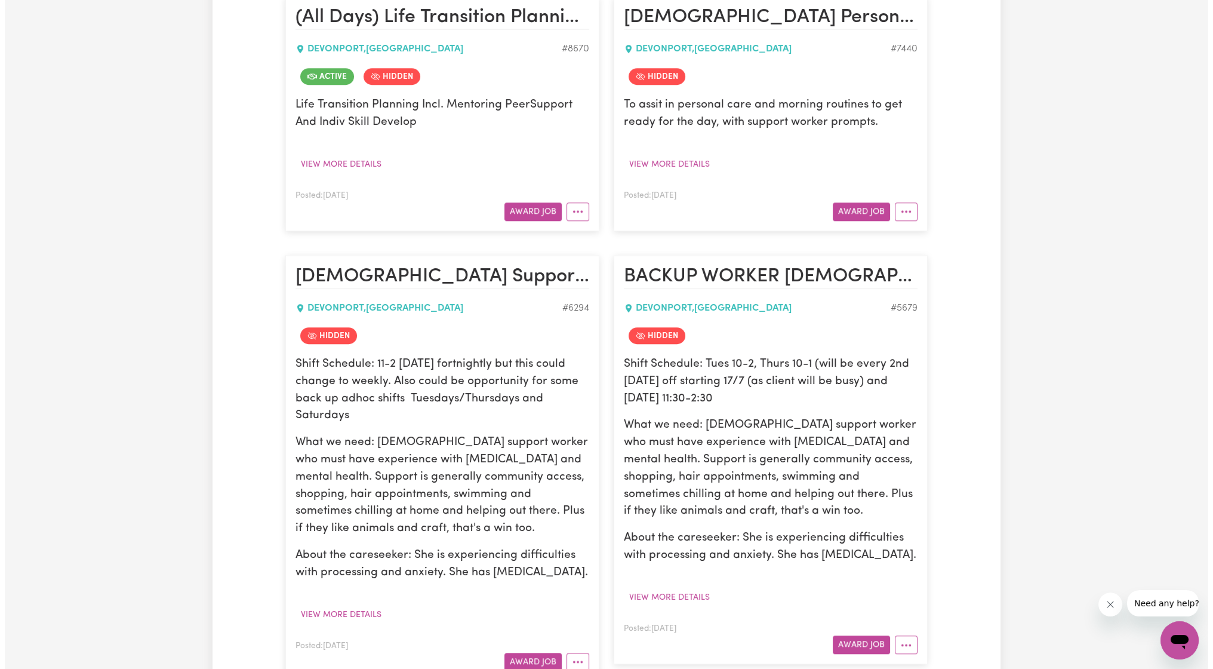
scroll to position [1551, 0]
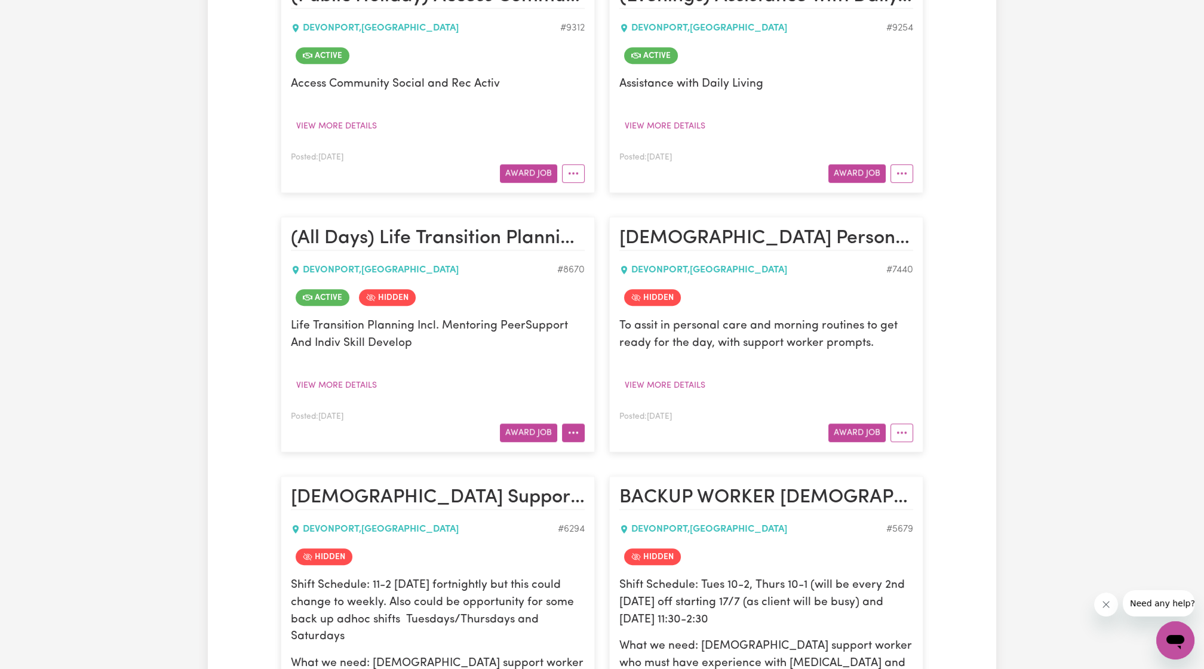
click at [565, 426] on button "More options" at bounding box center [573, 432] width 23 height 19
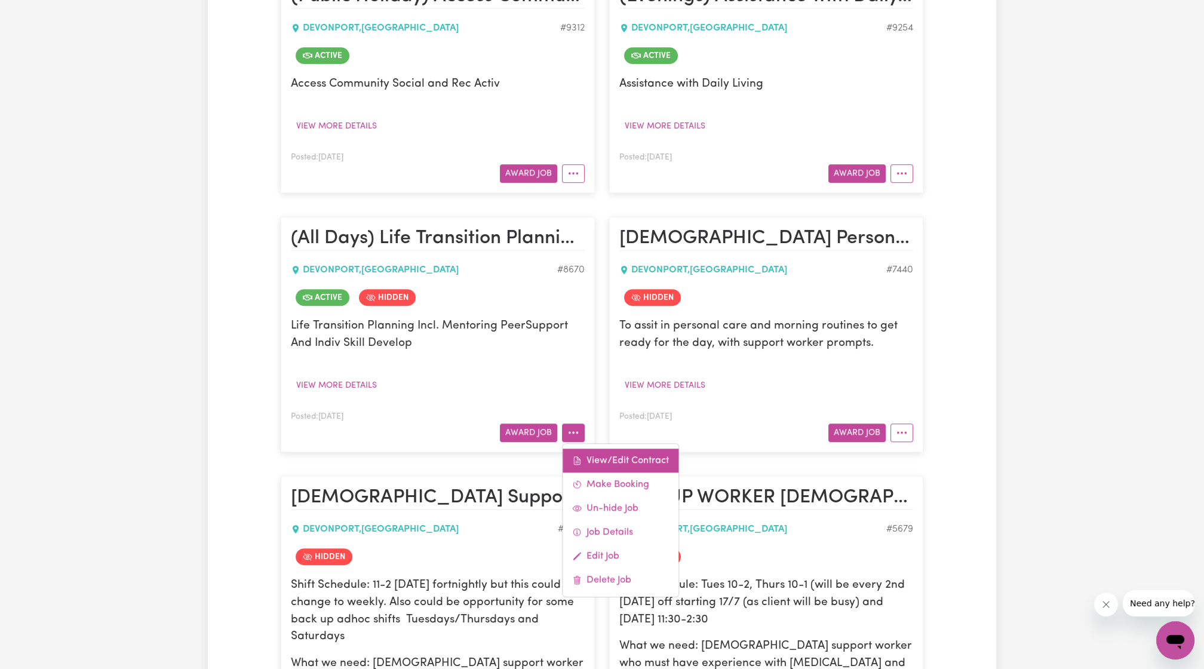
drag, startPoint x: 567, startPoint y: 428, endPoint x: 586, endPoint y: 443, distance: 24.2
click at [586, 448] on link "View/Edit Contract" at bounding box center [620, 460] width 116 height 24
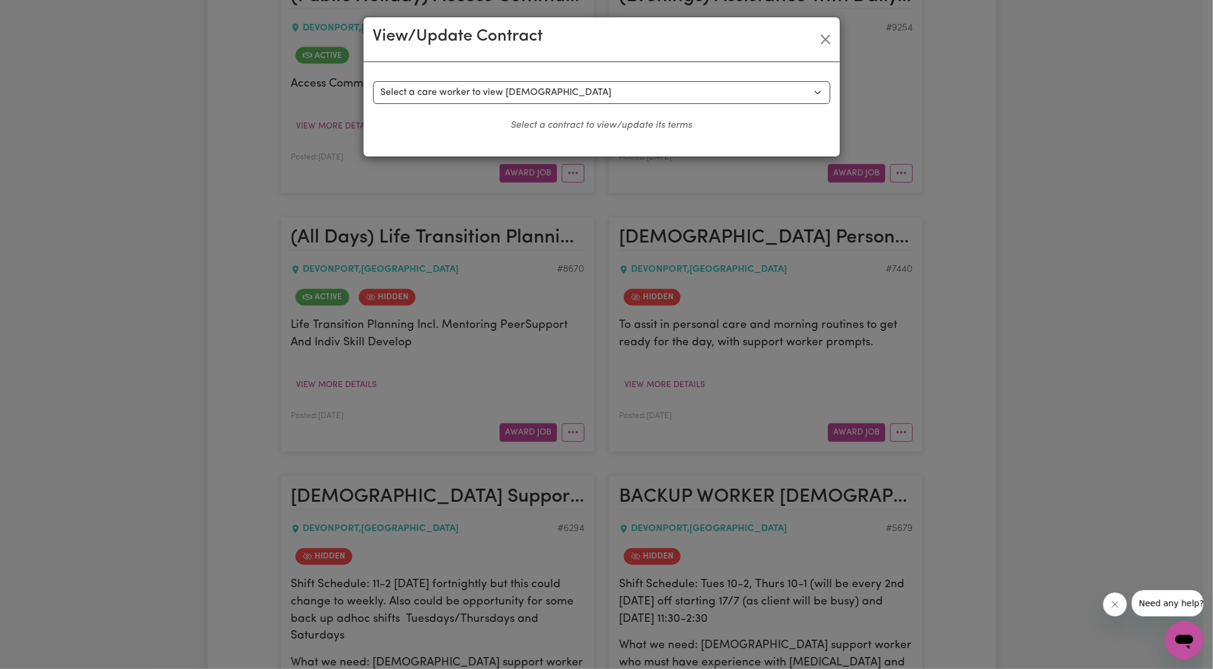
click at [619, 104] on div "Select a contract to view Select a care worker to view [DEMOGRAPHIC_DATA] #7120…" at bounding box center [601, 106] width 457 height 51
click at [623, 102] on select "Select a care worker to view [DEMOGRAPHIC_DATA] #7120 - [PERSON_NAME] (contract…" at bounding box center [601, 92] width 457 height 23
select select "9383"
click at [373, 81] on select "Select a care worker to view [DEMOGRAPHIC_DATA] #7120 - [PERSON_NAME] (contract…" at bounding box center [601, 92] width 457 height 23
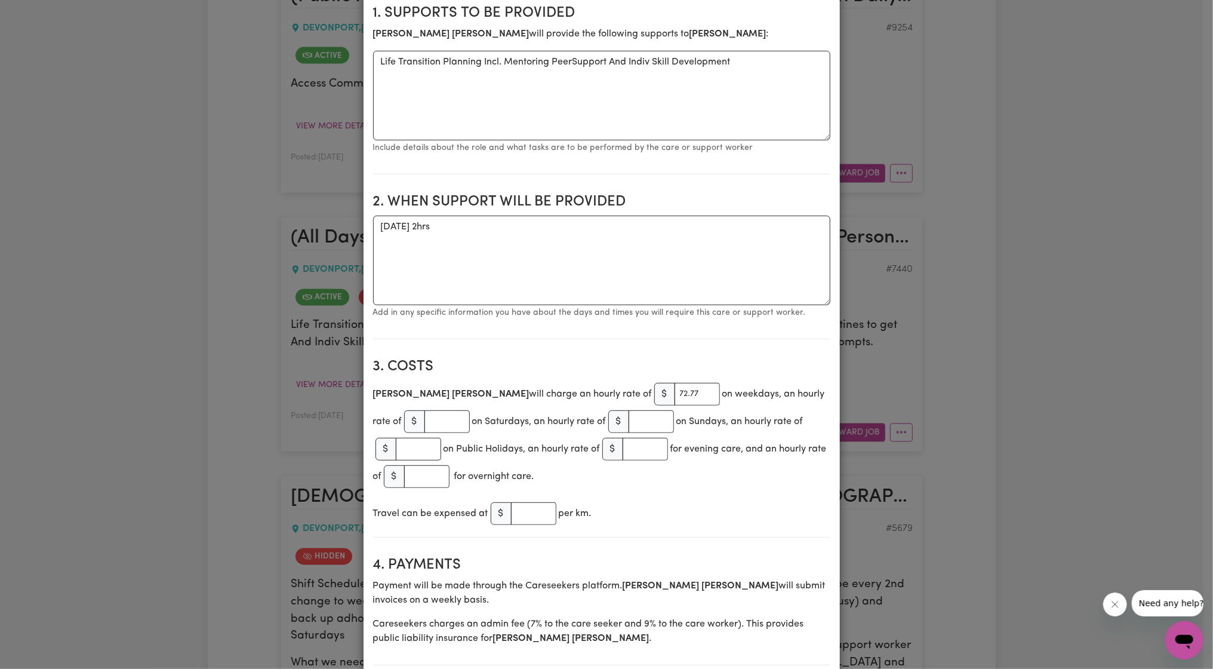
scroll to position [0, 0]
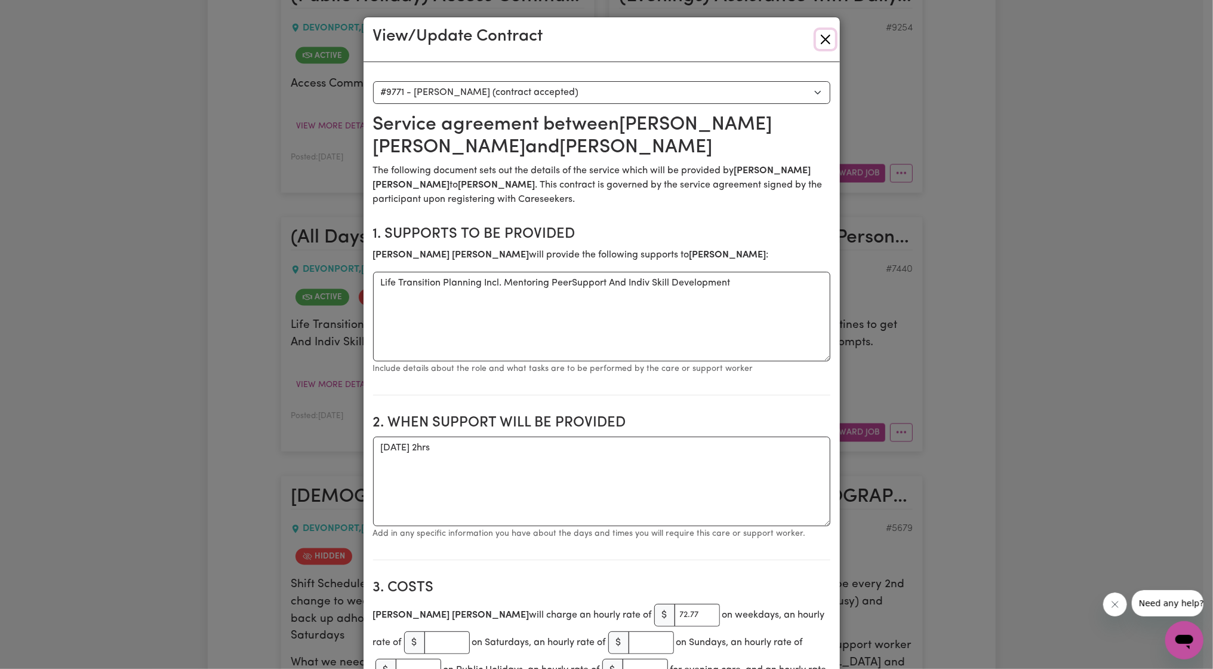
click at [816, 43] on button "Close" at bounding box center [825, 39] width 19 height 19
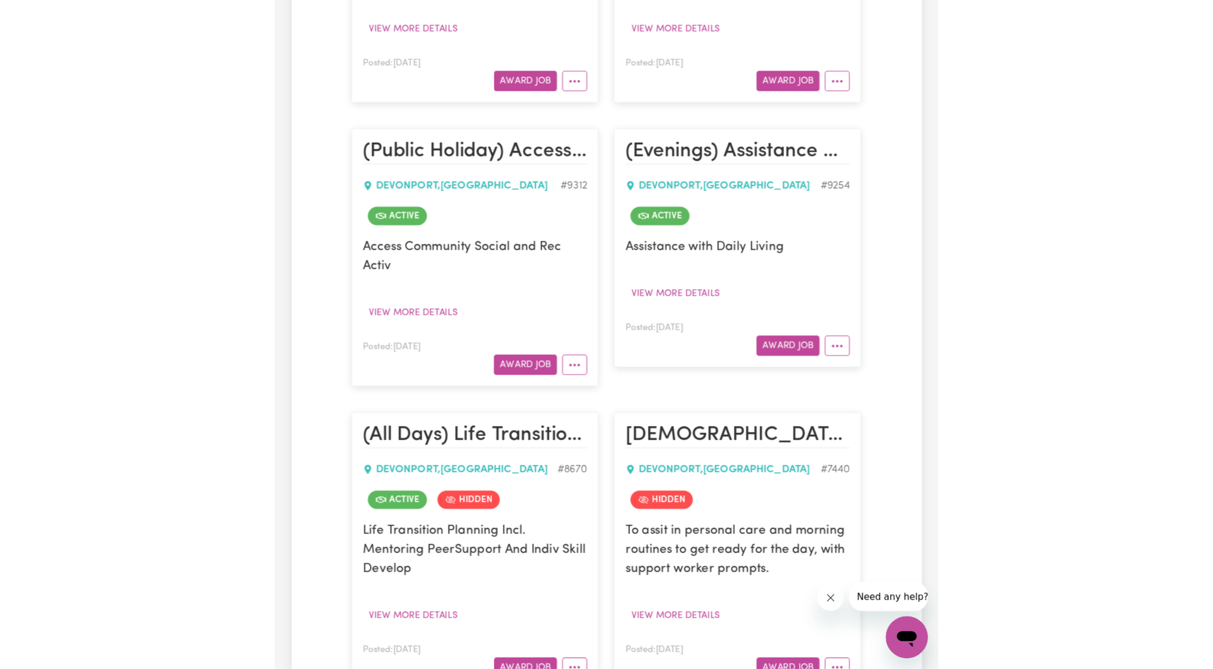
scroll to position [1521, 0]
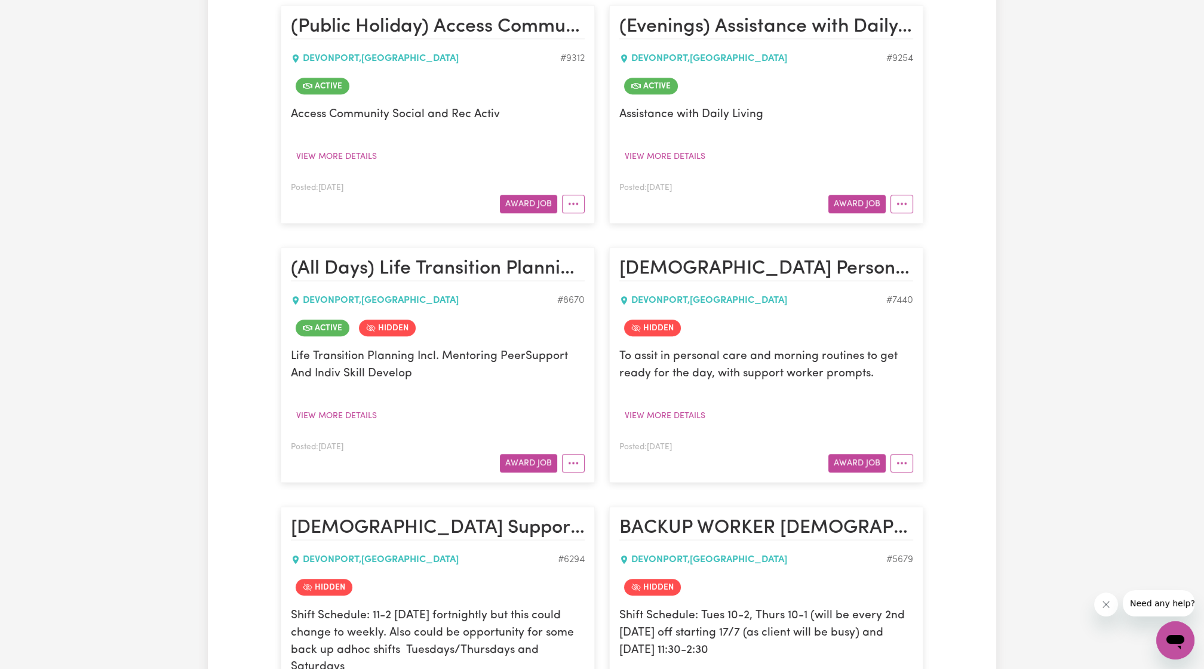
click at [558, 454] on div "View/Edit Contract Make Booking Un-hide Job Job Details Edit Job Delete Job" at bounding box center [570, 463] width 27 height 19
click at [567, 459] on button "More options" at bounding box center [573, 463] width 23 height 19
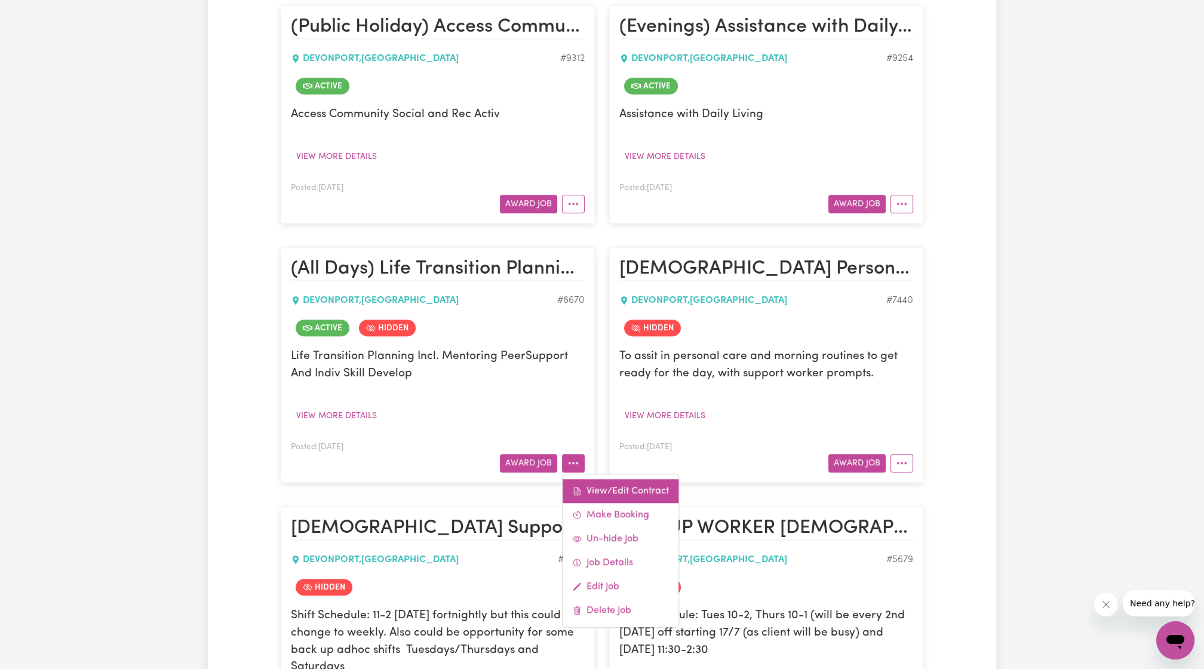
click at [599, 487] on link "View/Edit Contract" at bounding box center [620, 491] width 116 height 24
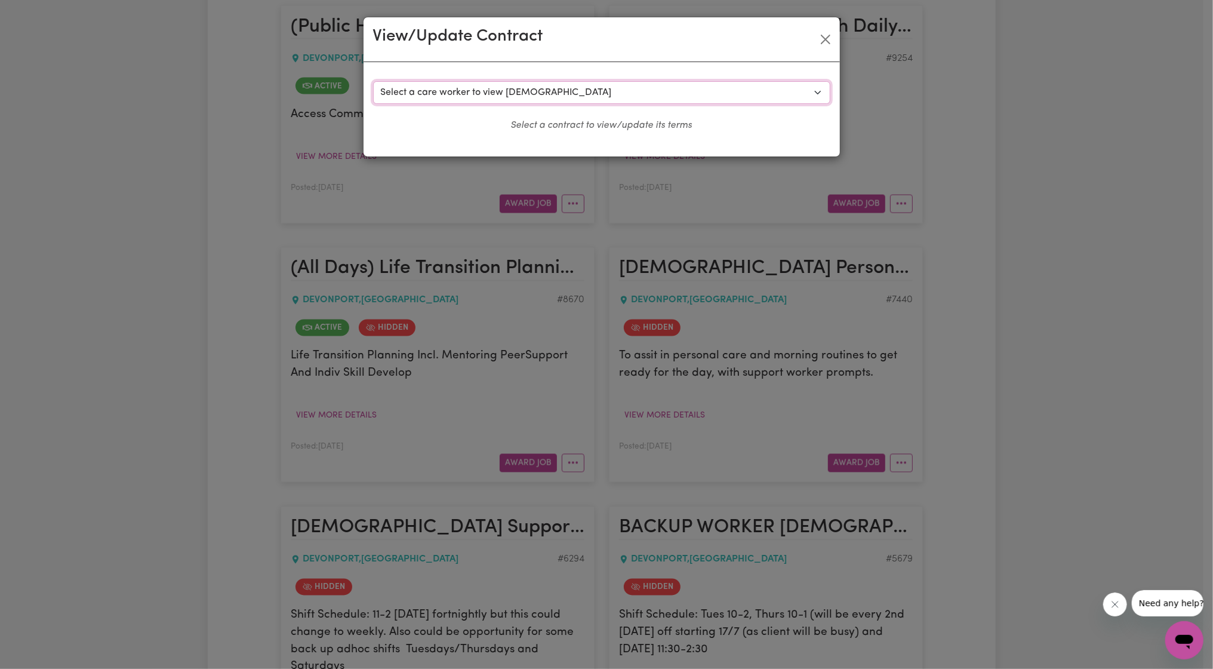
click at [556, 88] on select "Select a care worker to view [DEMOGRAPHIC_DATA] #7120 - [PERSON_NAME] (contract…" at bounding box center [601, 92] width 457 height 23
select select "9383"
click at [373, 81] on select "Select a care worker to view [DEMOGRAPHIC_DATA] #7120 - [PERSON_NAME] (contract…" at bounding box center [601, 92] width 457 height 23
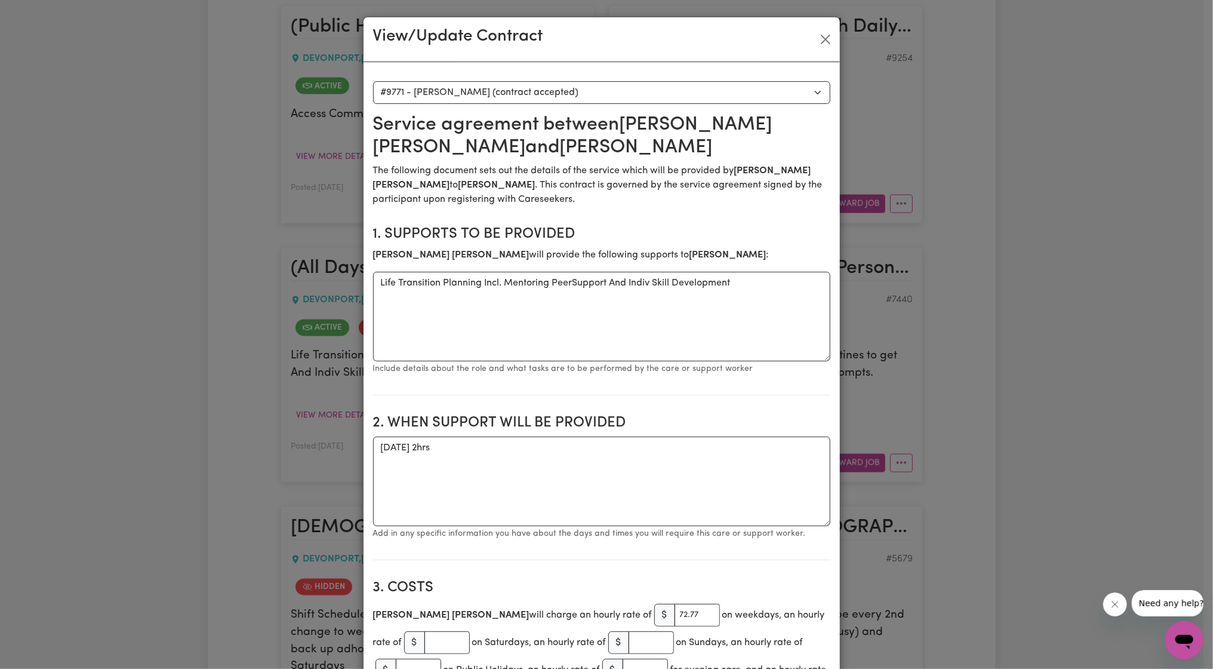
click at [830, 21] on div "View/Update Contract" at bounding box center [602, 39] width 476 height 45
click at [819, 42] on button "Close" at bounding box center [825, 39] width 19 height 19
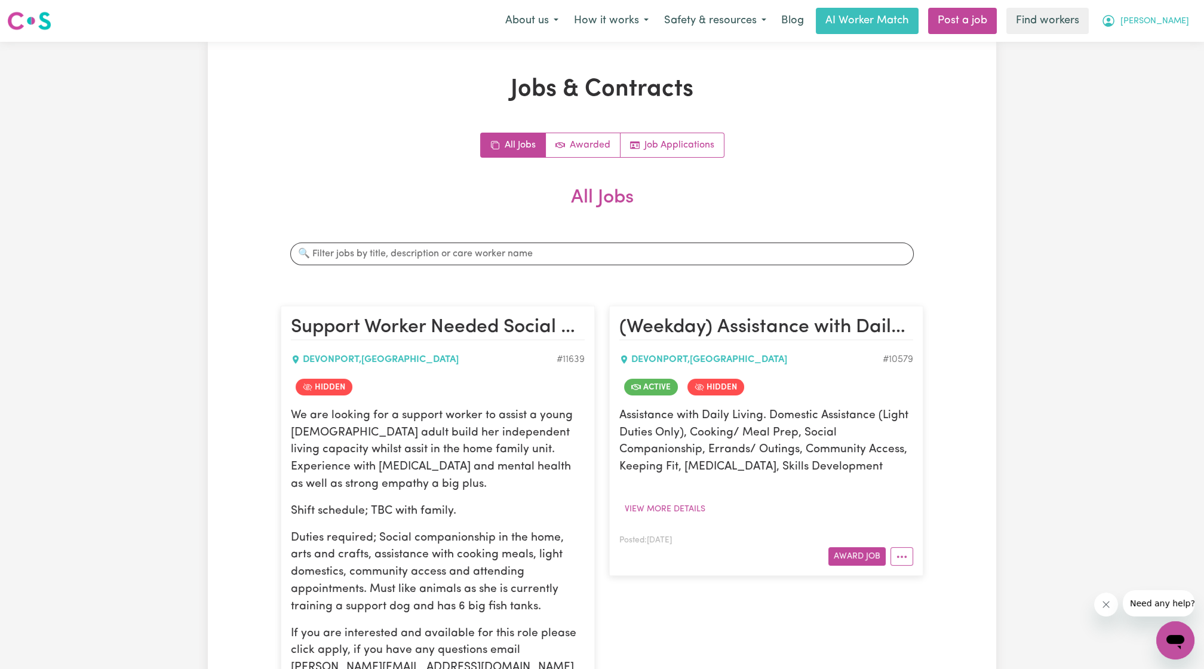
scroll to position [0, 0]
click at [1115, 16] on icon "My Account" at bounding box center [1108, 21] width 14 height 14
click at [1159, 67] on link "Logout" at bounding box center [1149, 68] width 94 height 23
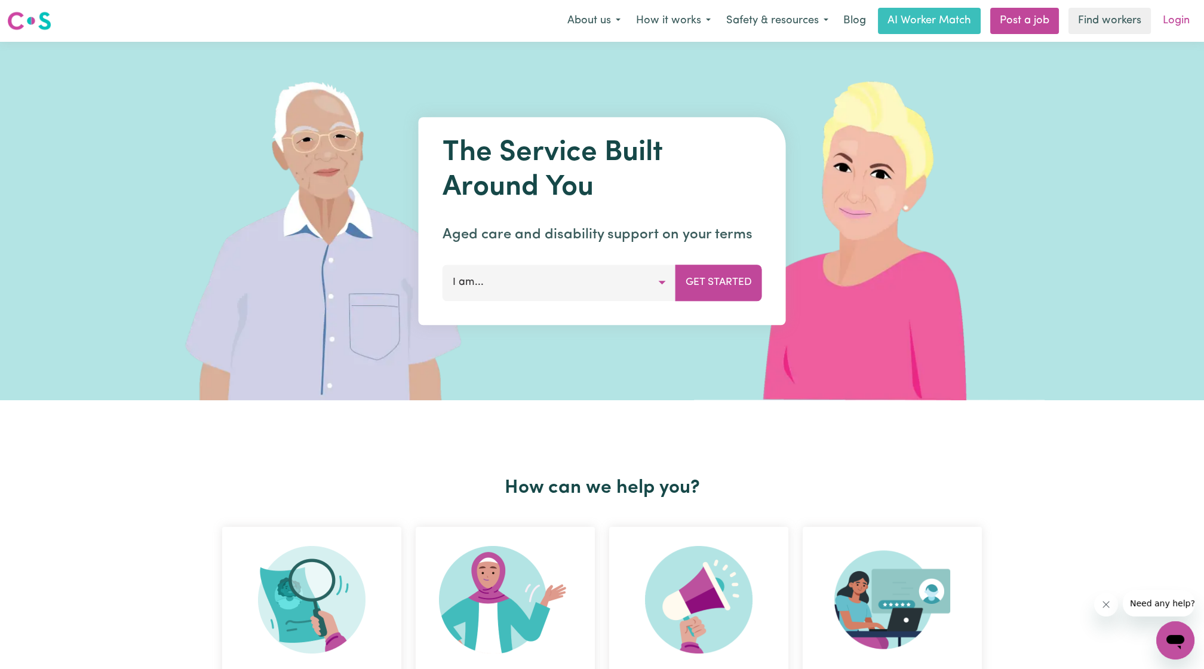
click at [1186, 26] on link "Login" at bounding box center [1175, 21] width 41 height 26
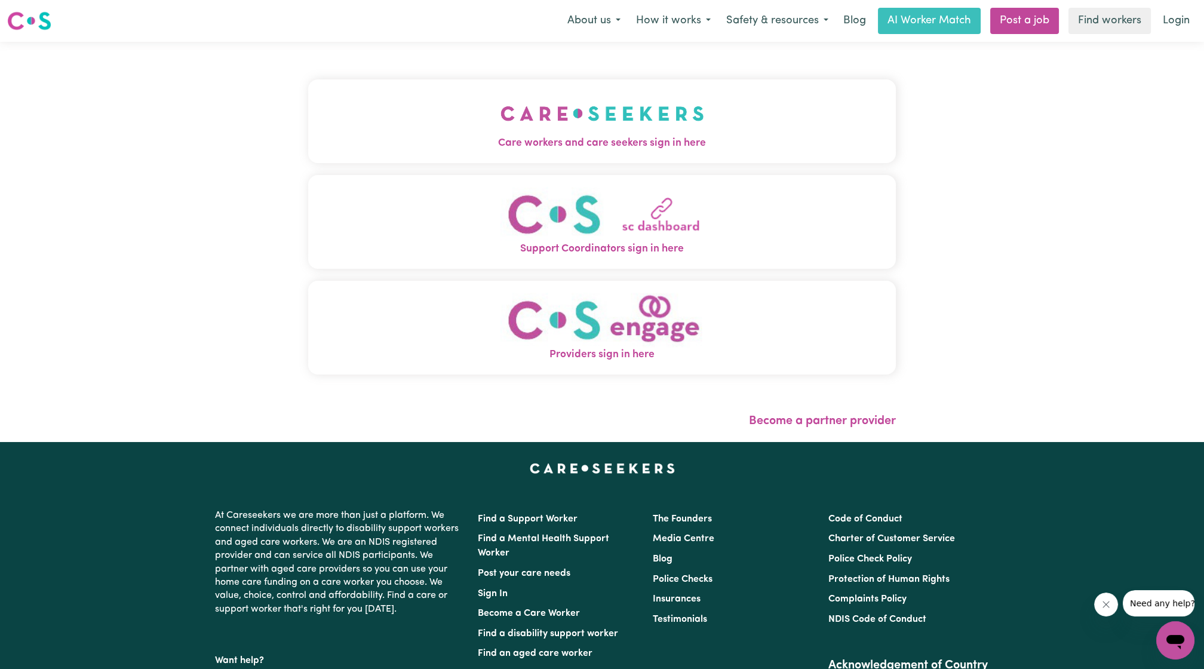
click at [500, 93] on img "Care workers and care seekers sign in here" at bounding box center [602, 113] width 204 height 44
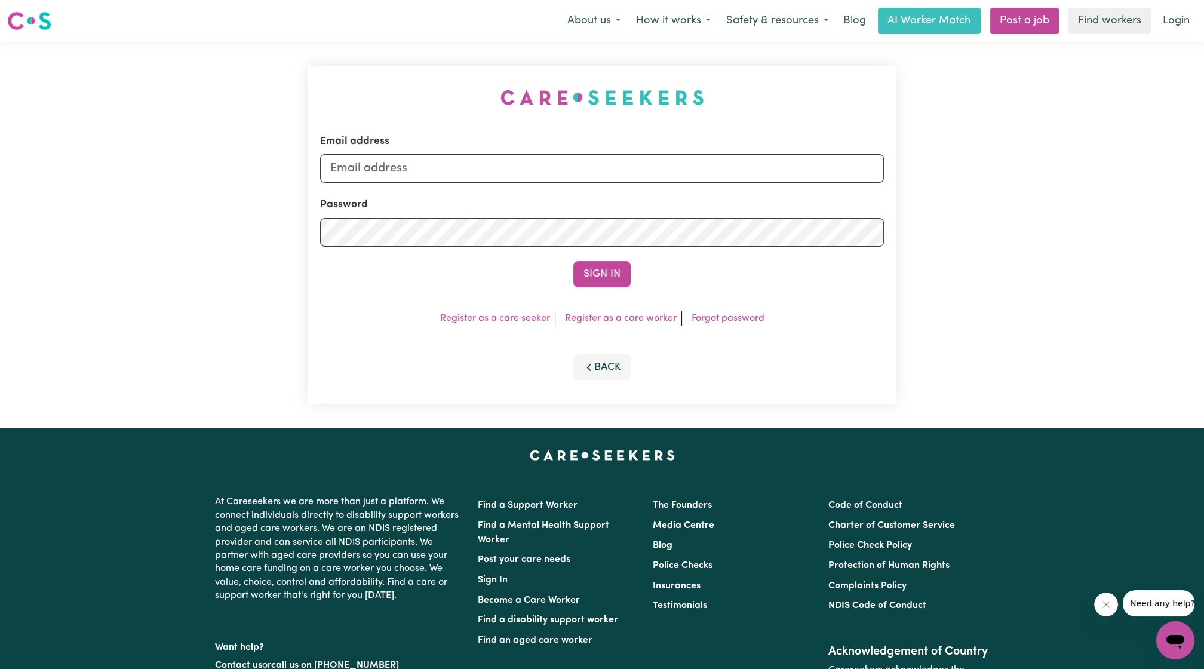
click at [467, 185] on form "Email address Password Sign In" at bounding box center [602, 210] width 564 height 153
click at [461, 179] on input "Email address" at bounding box center [602, 168] width 564 height 29
drag, startPoint x: 391, startPoint y: 167, endPoint x: 600, endPoint y: 196, distance: 211.0
click at [593, 199] on form "Email address [EMAIL_ADDRESS][PERSON_NAME][DOMAIN_NAME] Password Sign In" at bounding box center [602, 210] width 564 height 153
type input "[EMAIL_ADDRESS][DOMAIN_NAME]"
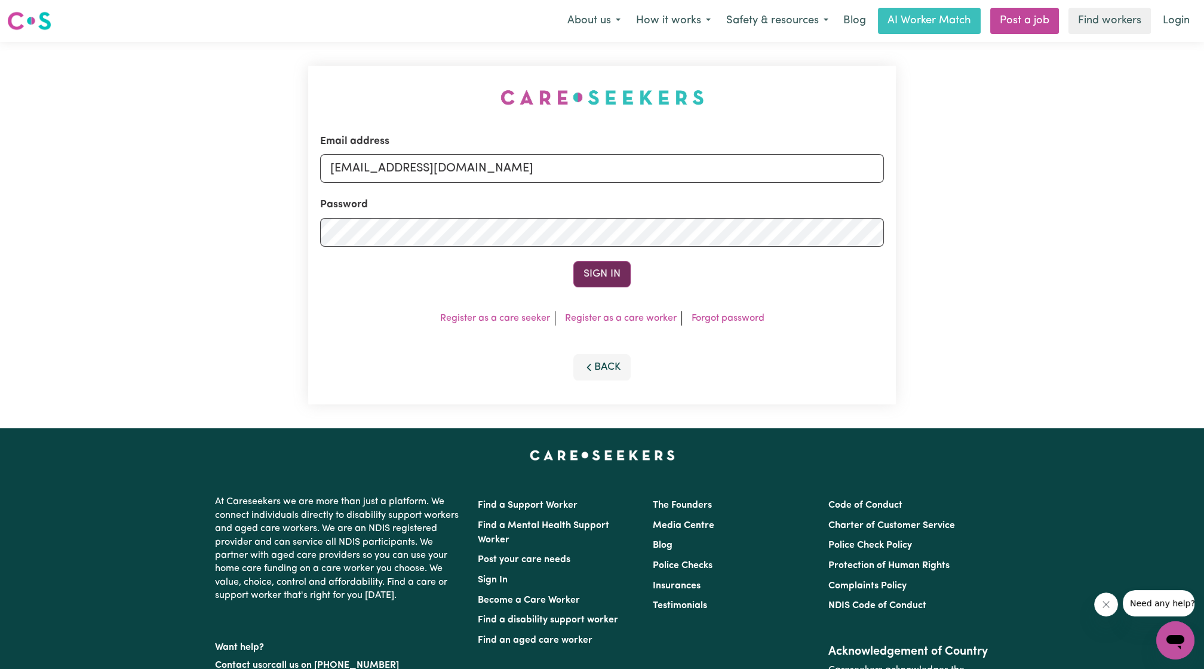
click at [619, 275] on button "Sign In" at bounding box center [601, 274] width 57 height 26
